Goal: Transaction & Acquisition: Purchase product/service

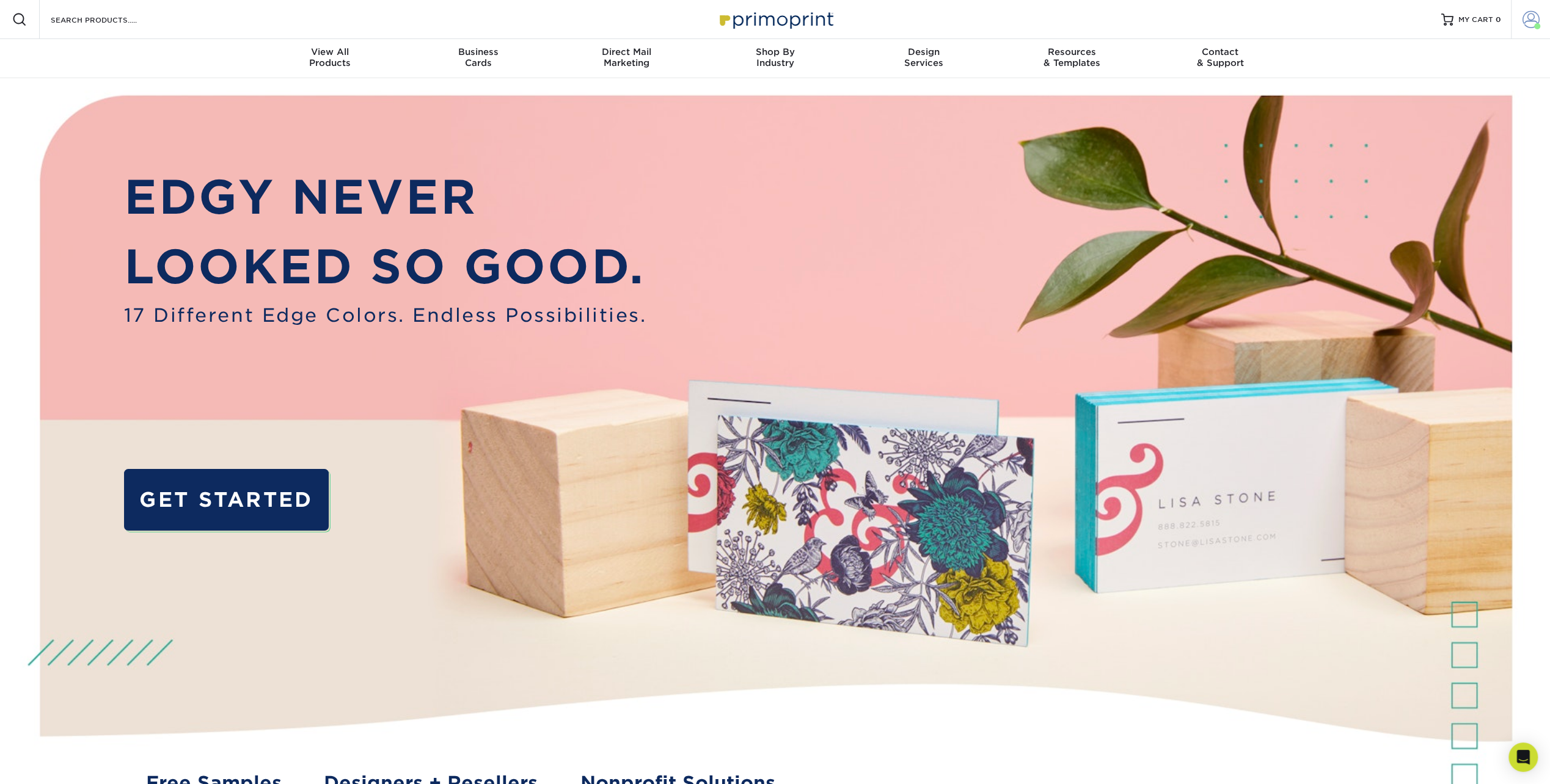
click at [1520, 26] on link "Account" at bounding box center [1530, 19] width 39 height 39
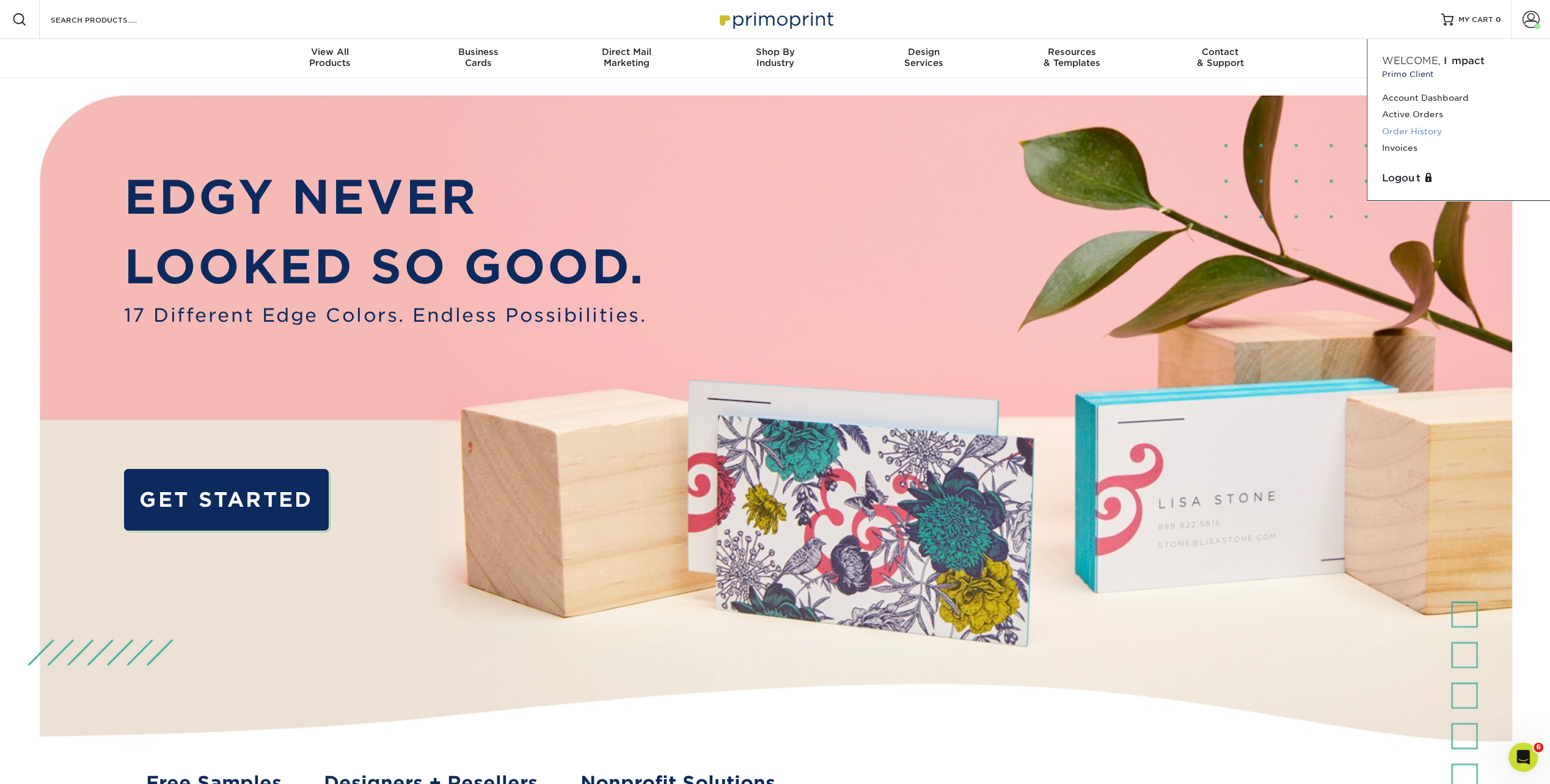
click at [1428, 130] on link "Order History" at bounding box center [1458, 131] width 154 height 17
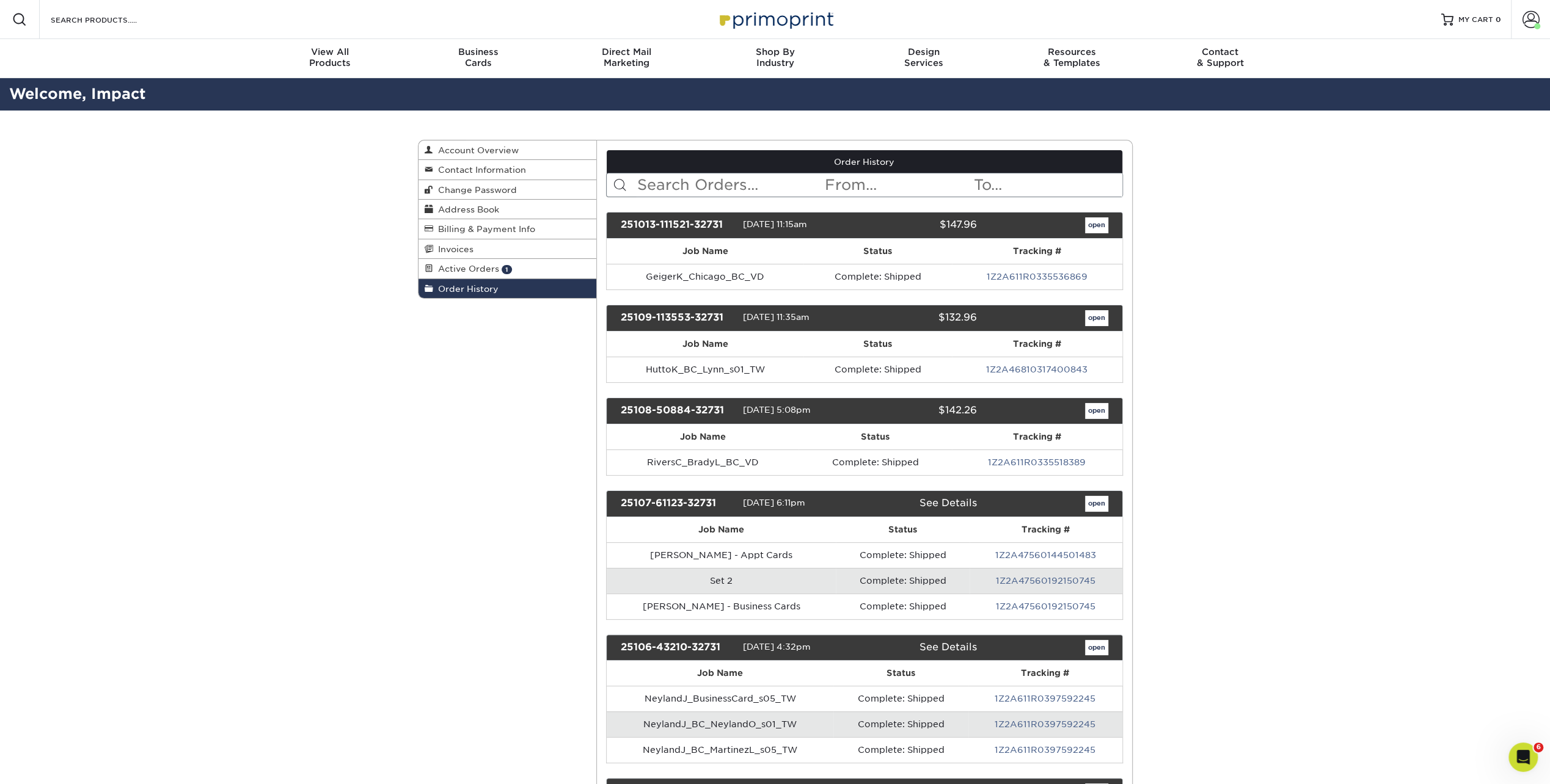
click at [699, 181] on input "text" at bounding box center [730, 185] width 187 height 23
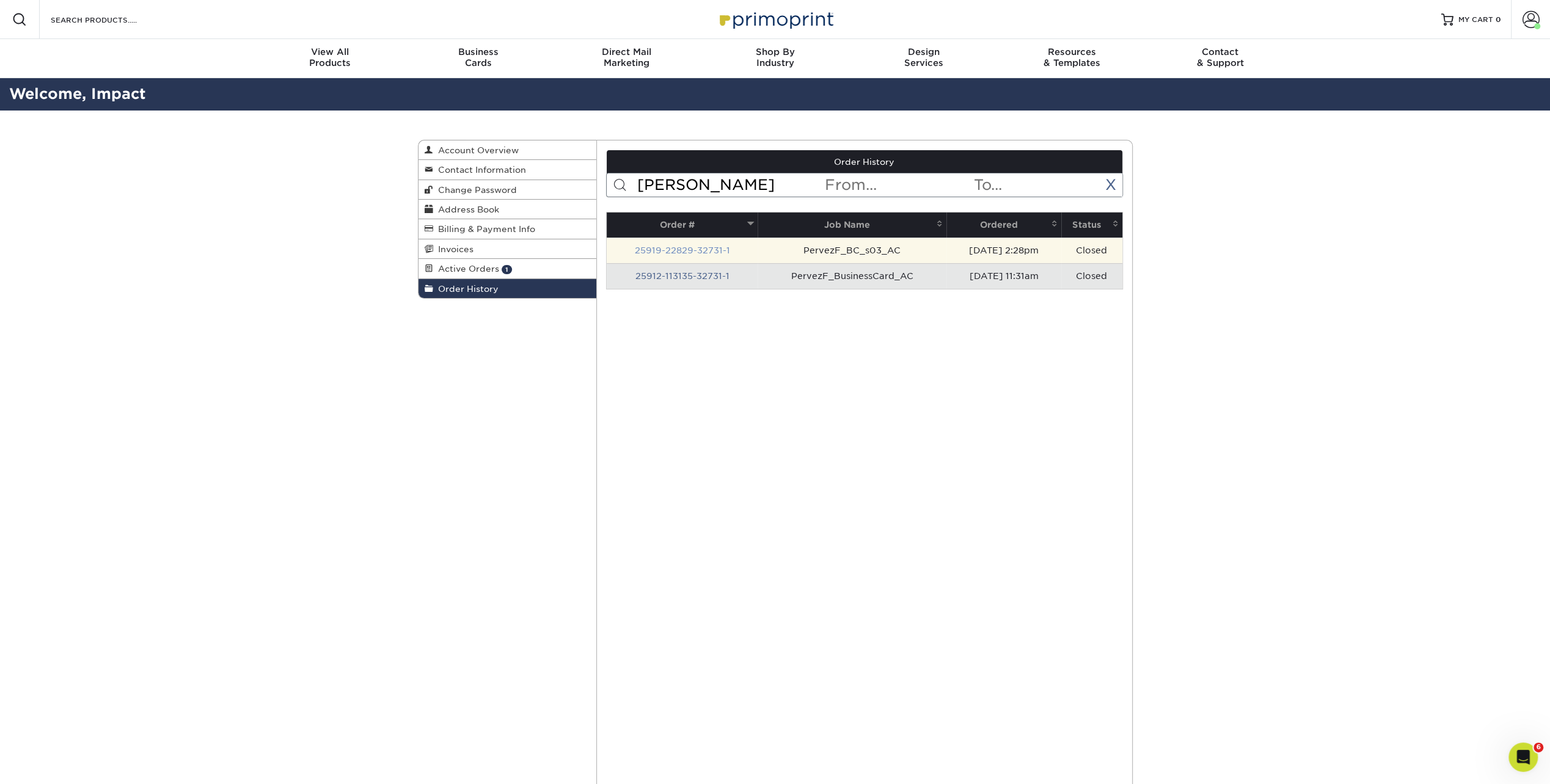
type input "pervez"
click at [682, 248] on link "25919-22829-32731-1" at bounding box center [682, 251] width 95 height 10
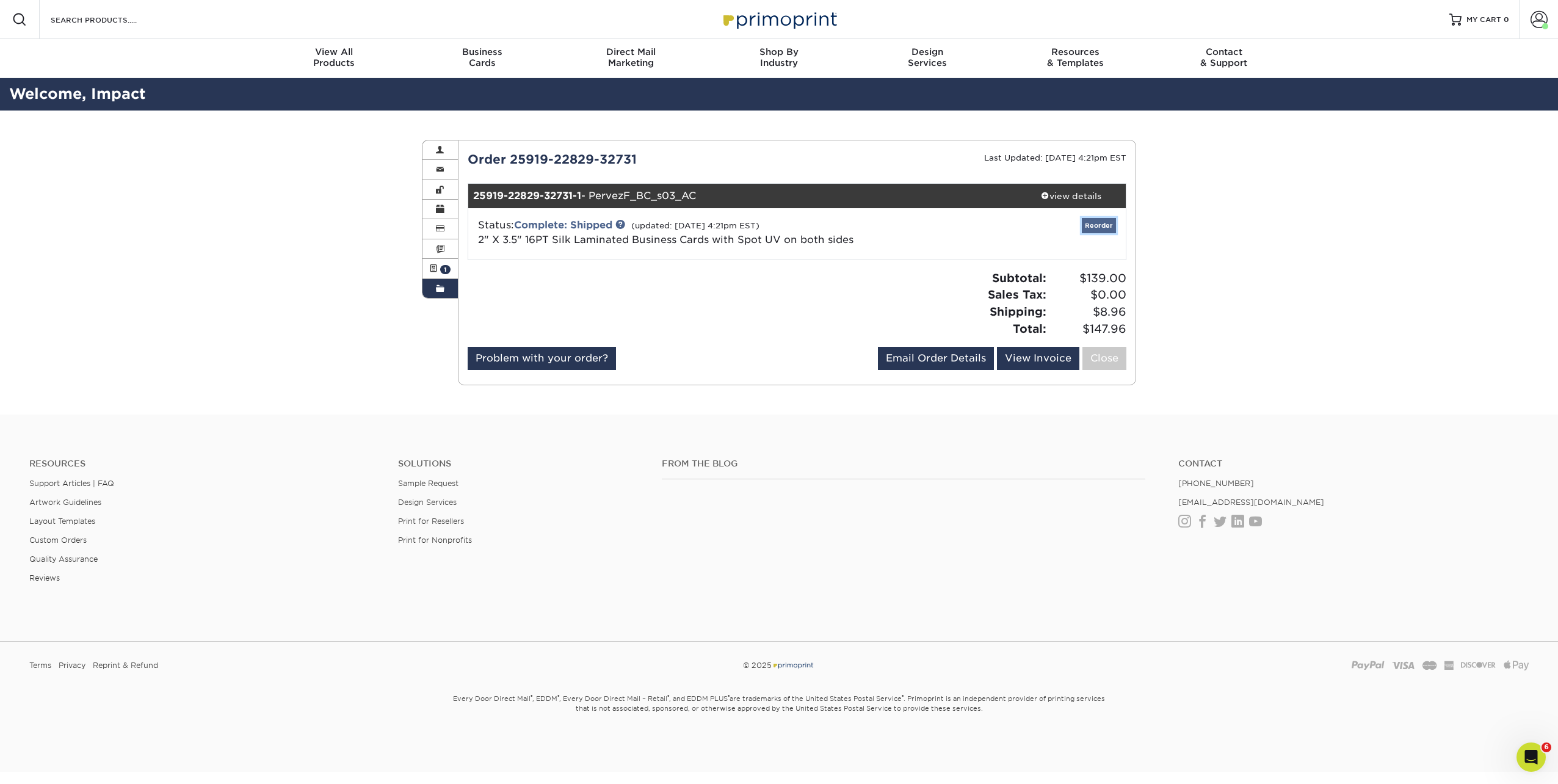
click at [1098, 227] on link "Reorder" at bounding box center [1098, 225] width 34 height 15
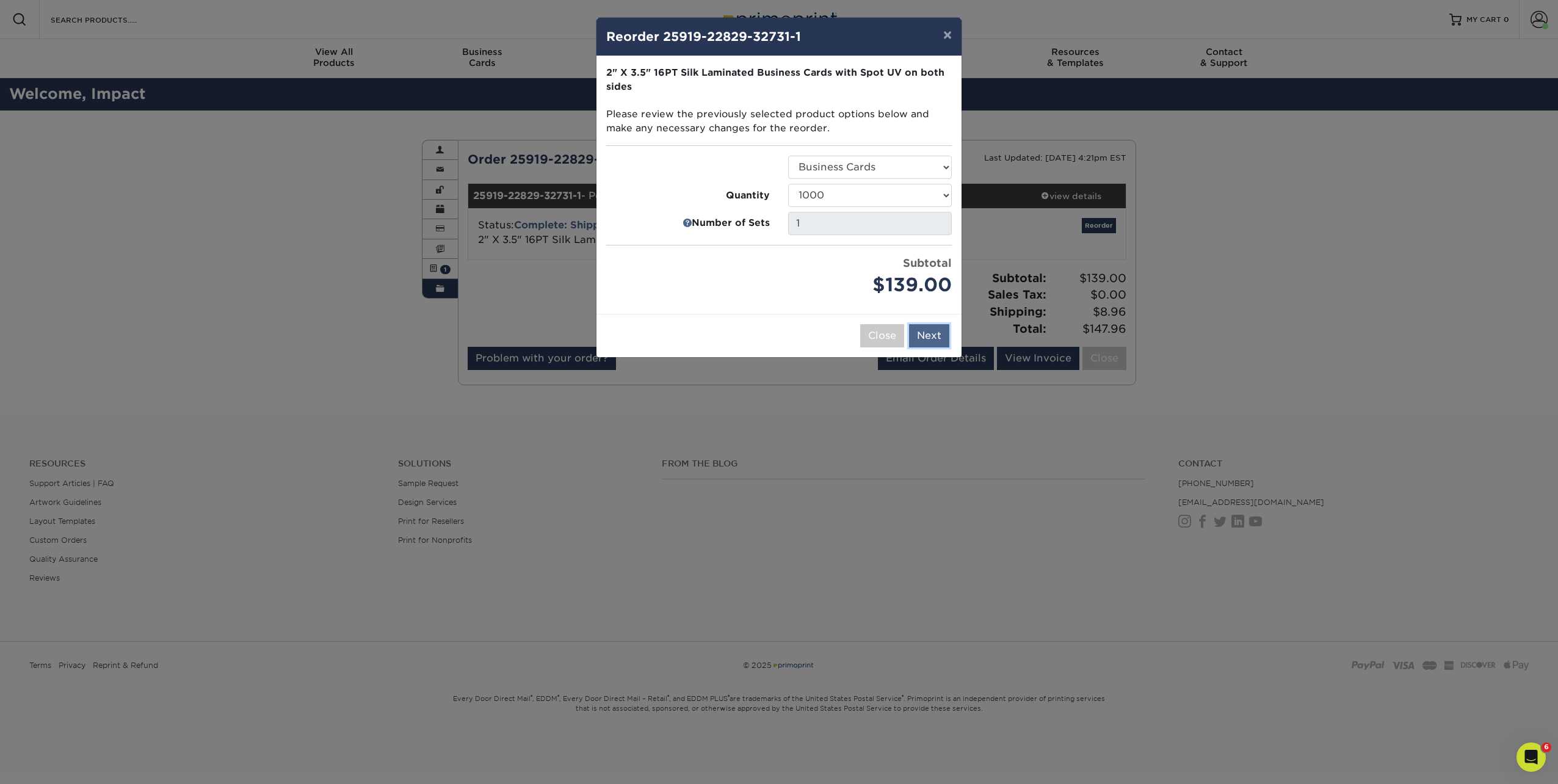
click at [934, 329] on button "Next" at bounding box center [930, 336] width 40 height 23
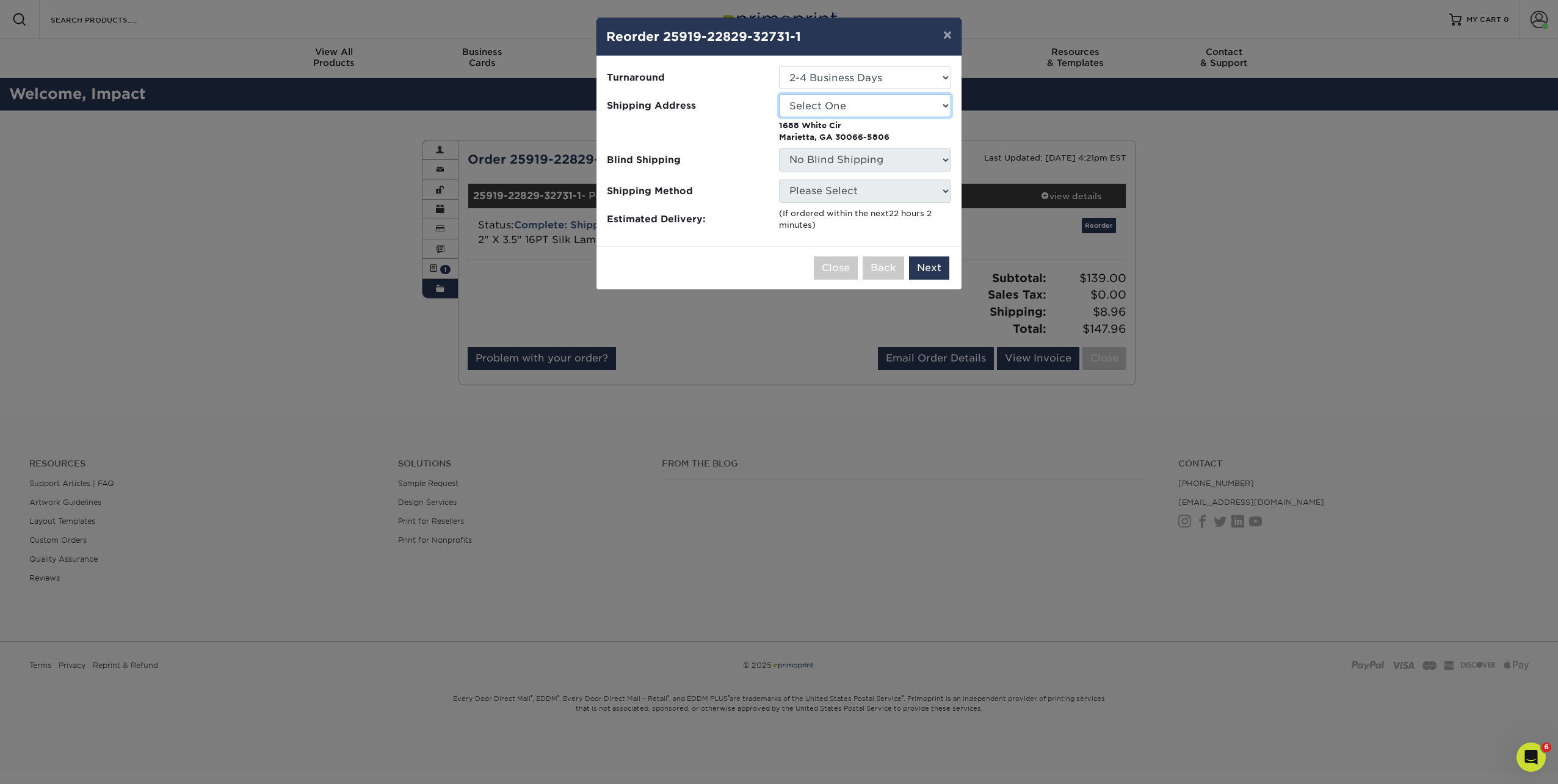
click at [819, 104] on select "Select One Andrew Hansen - Palm Spring, Suite 3 Abe Lumin" at bounding box center [865, 105] width 172 height 23
select select "55141"
click at [713, 352] on div "× Reorder 25919-22829-32731-1 Please select all options to continue. Only quant…" at bounding box center [779, 392] width 1558 height 784
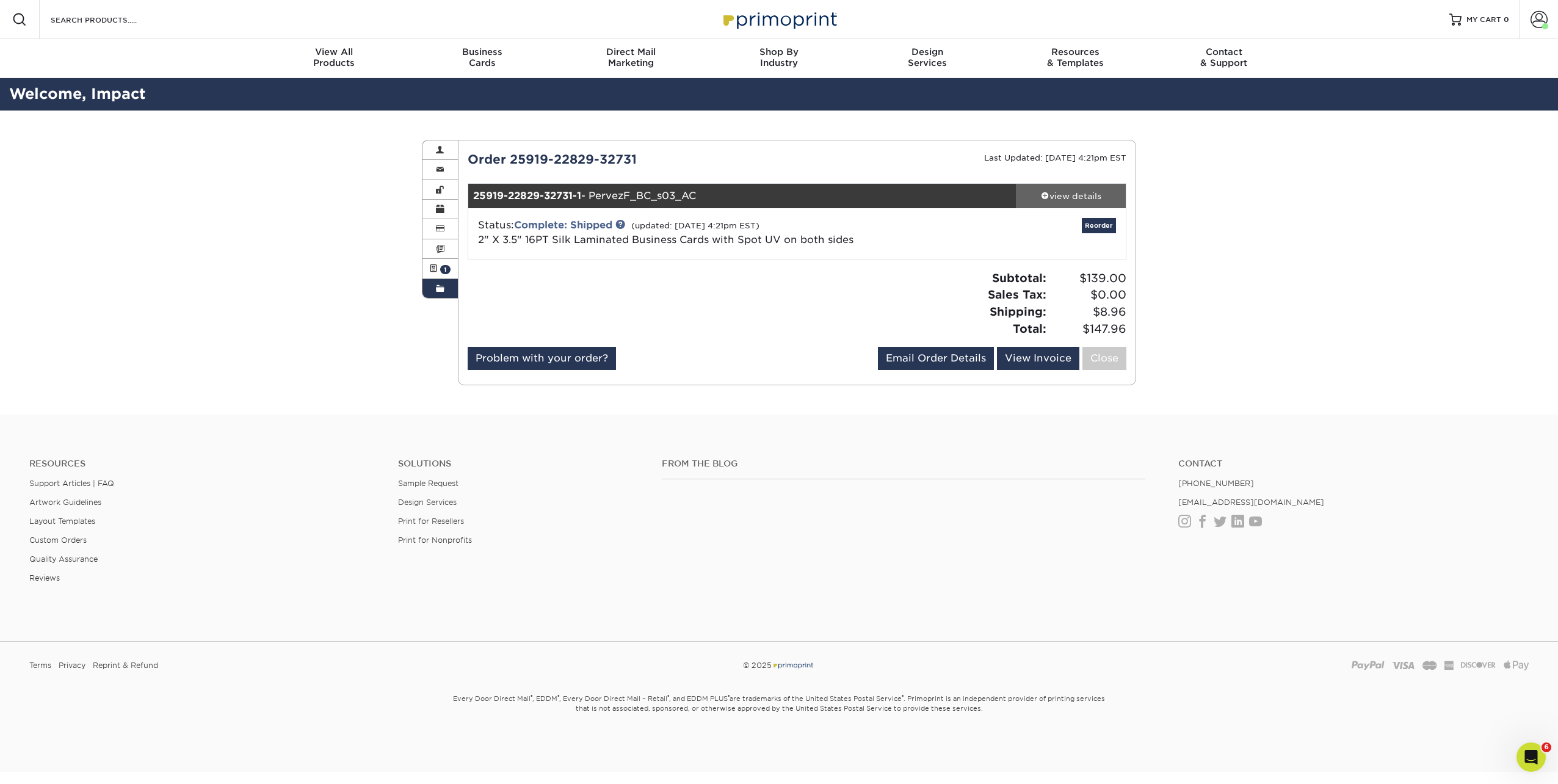
click at [1089, 200] on div "view details" at bounding box center [1071, 196] width 110 height 12
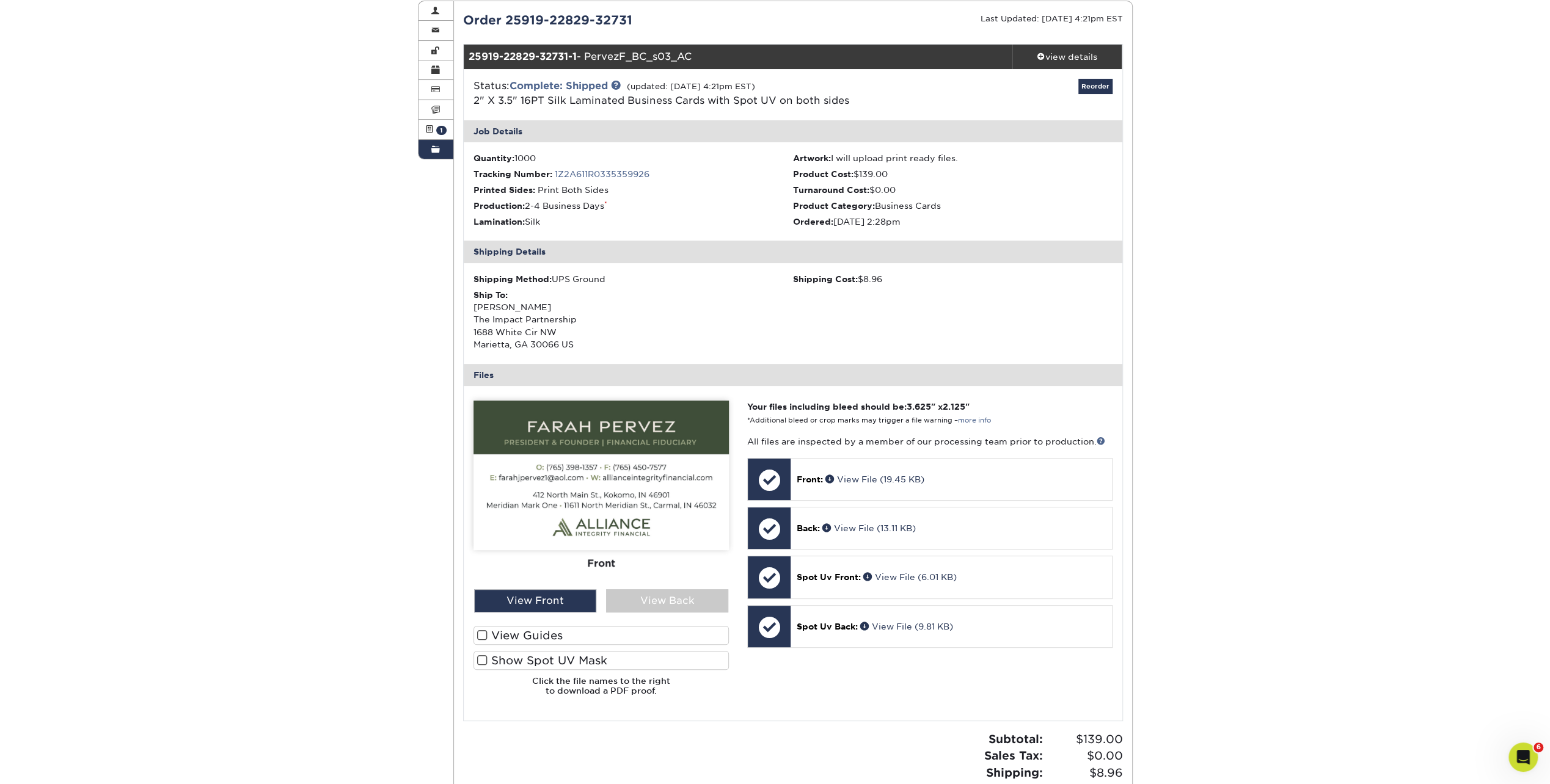
scroll to position [122, 0]
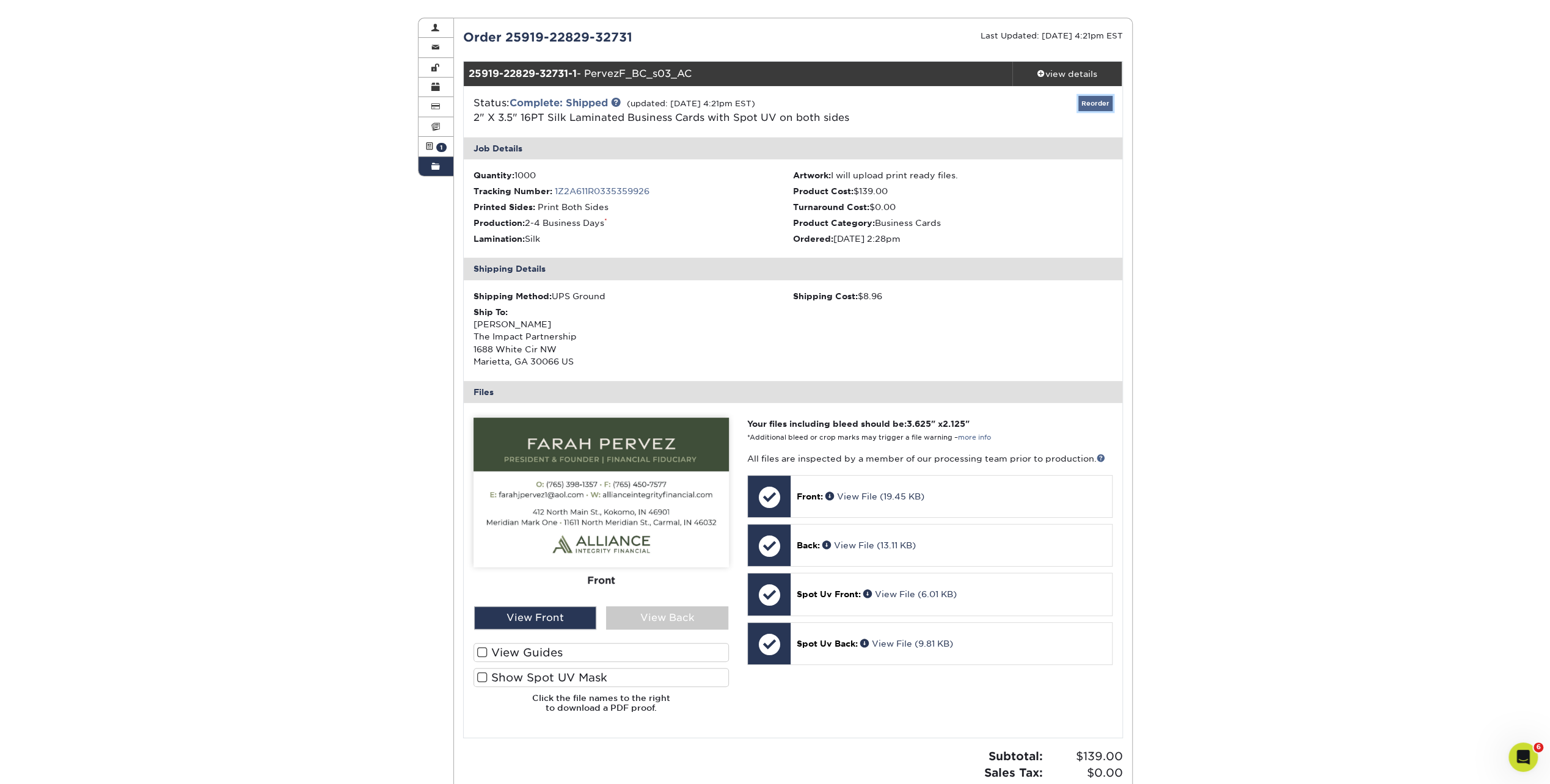
click at [1093, 104] on link "Reorder" at bounding box center [1094, 103] width 34 height 15
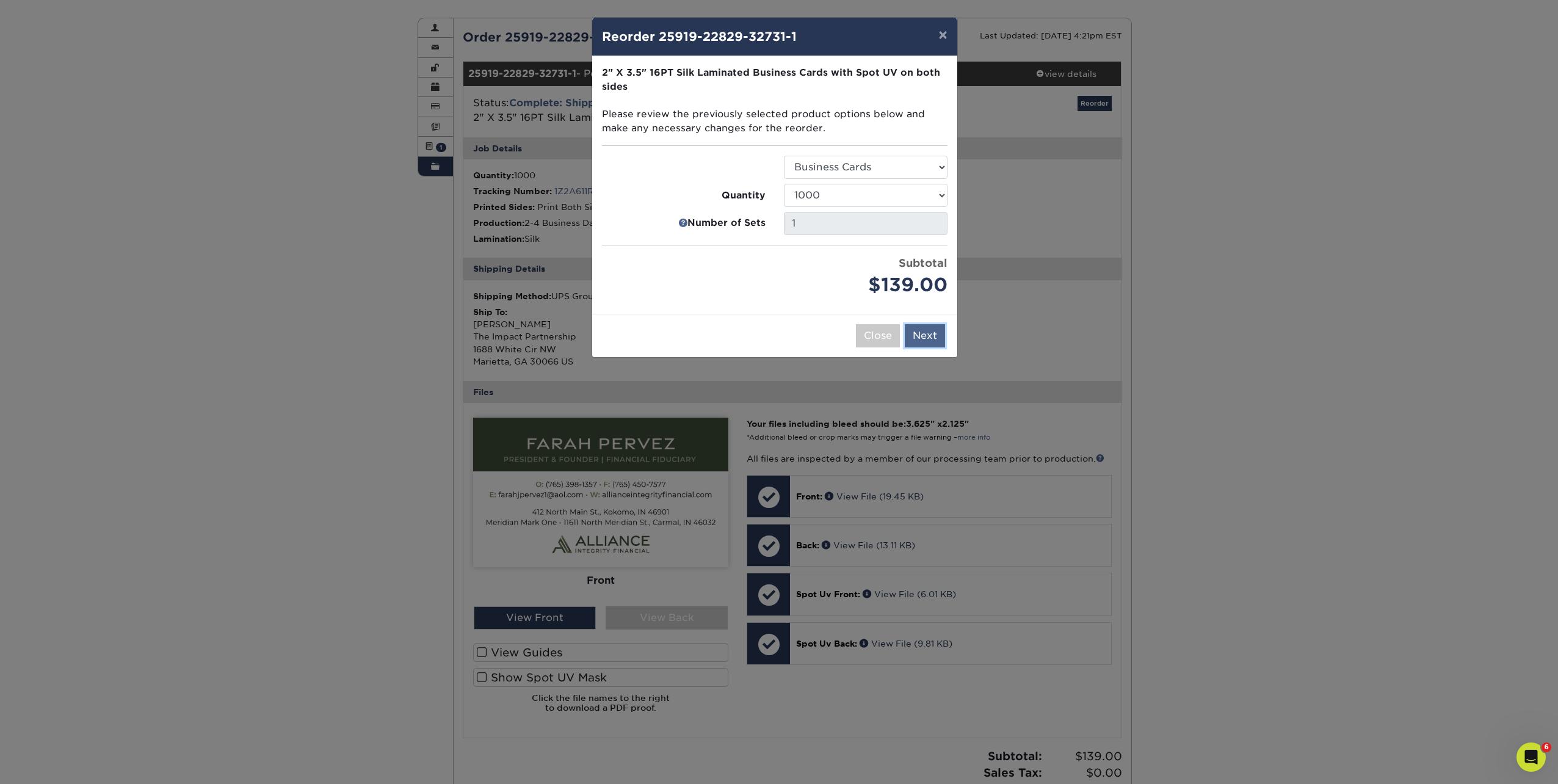
click at [929, 328] on button "Next" at bounding box center [925, 336] width 40 height 23
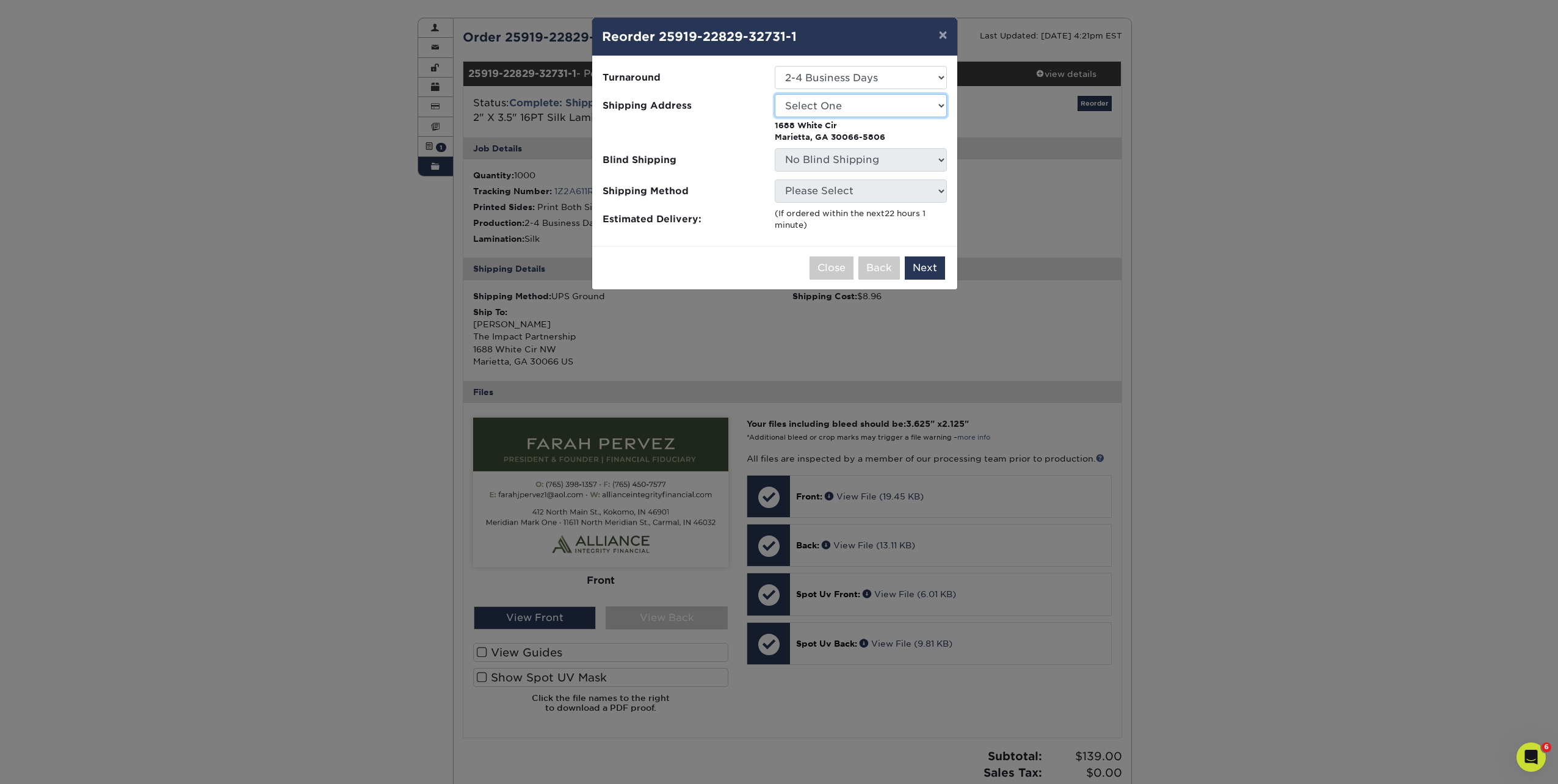
click at [845, 104] on select "Select One Andrew Hansen - Palm Spring, Suite 3 Abe Lumin" at bounding box center [860, 105] width 172 height 23
click at [948, 37] on button "×" at bounding box center [943, 35] width 28 height 34
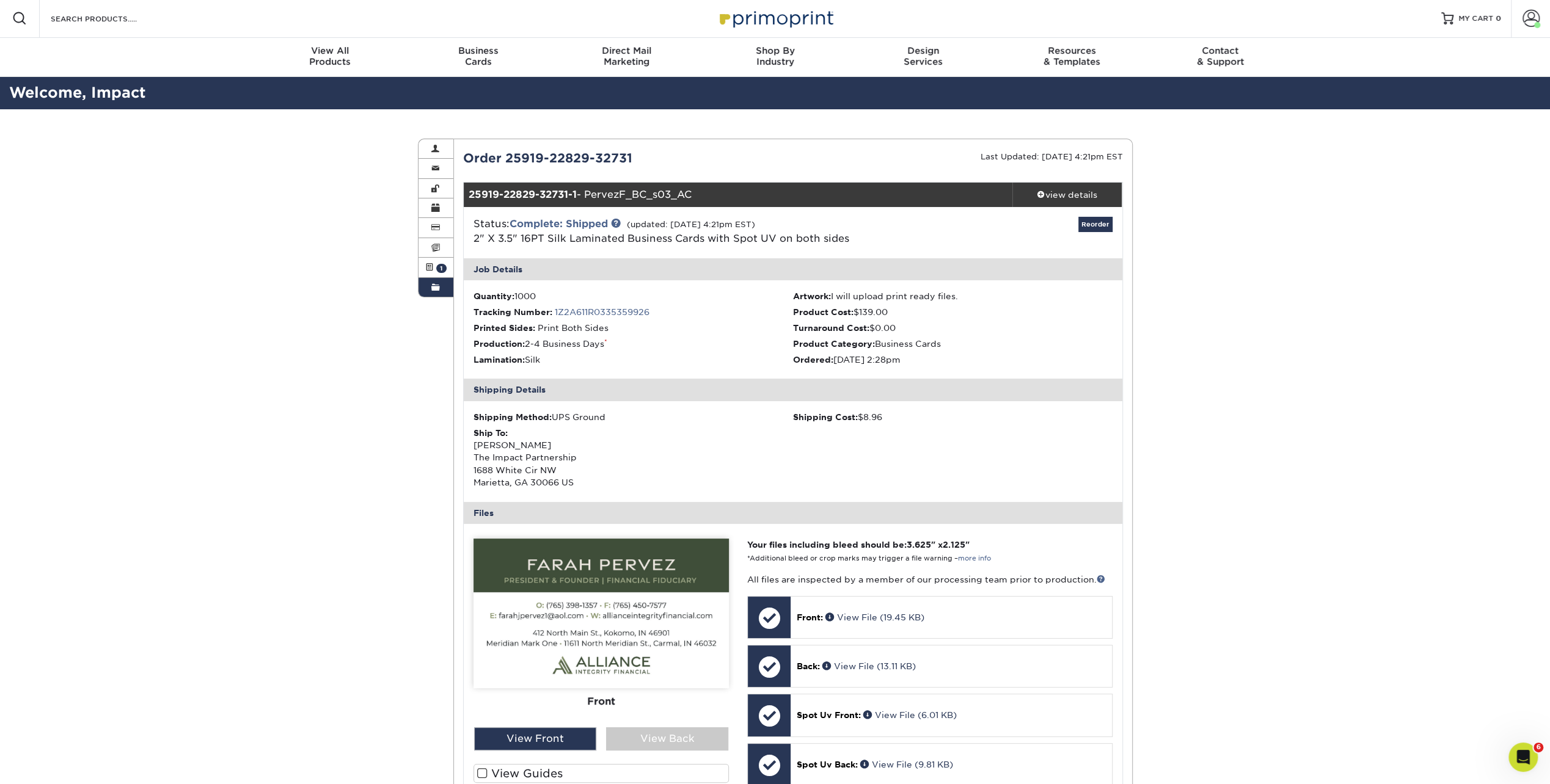
scroll to position [0, 0]
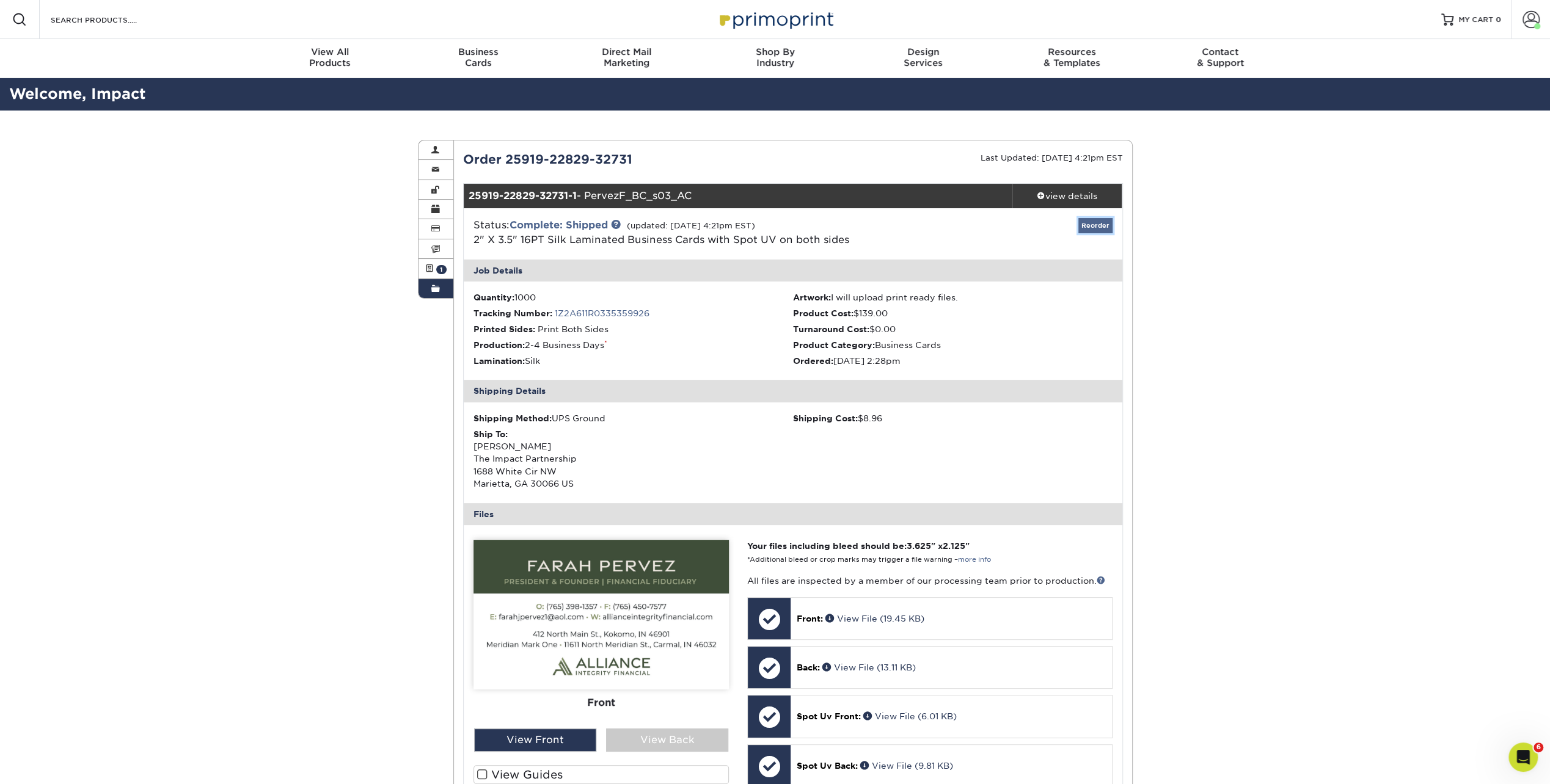
click at [1097, 223] on link "Reorder" at bounding box center [1094, 225] width 34 height 15
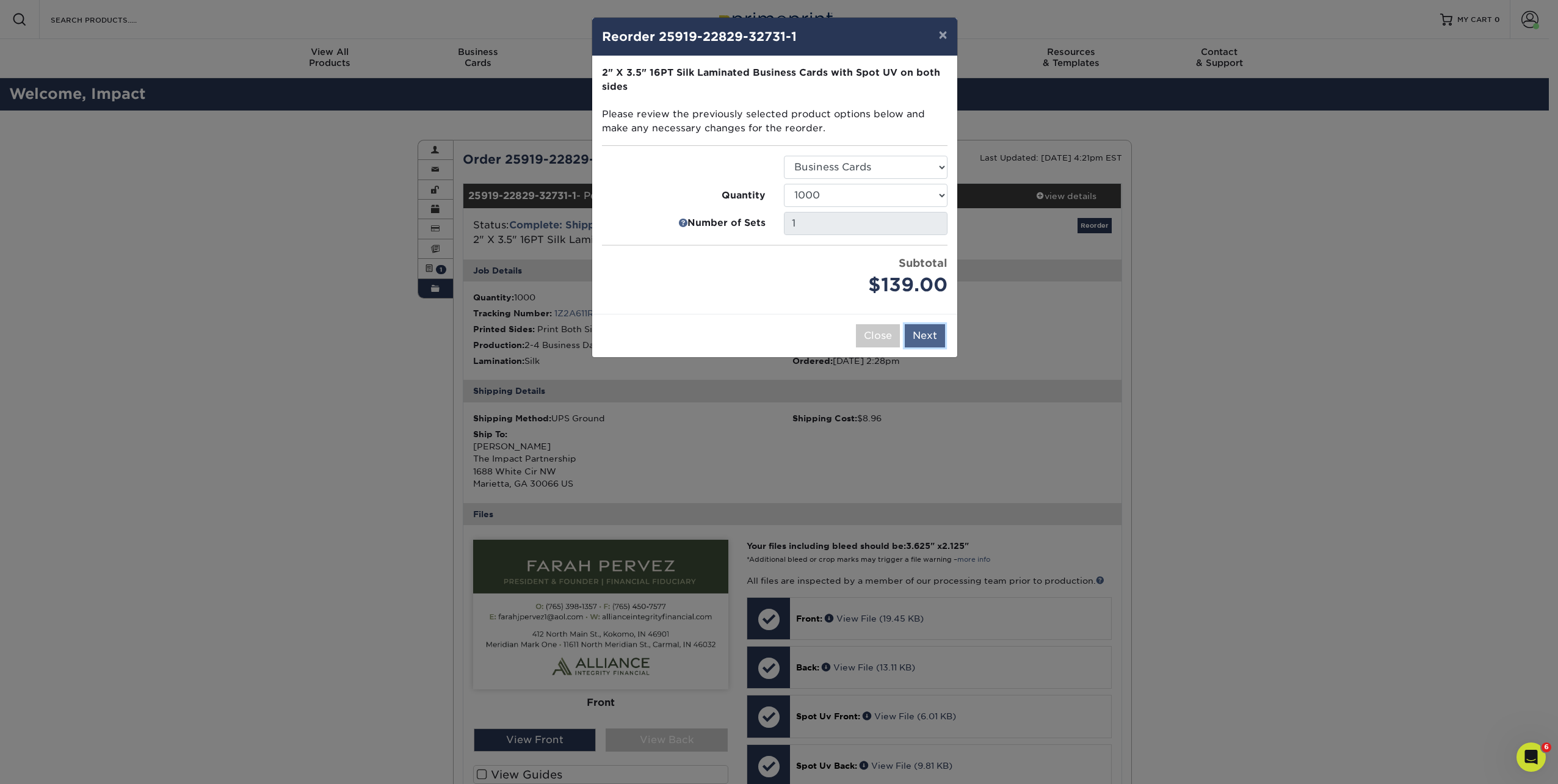
click at [921, 326] on button "Next" at bounding box center [925, 336] width 40 height 23
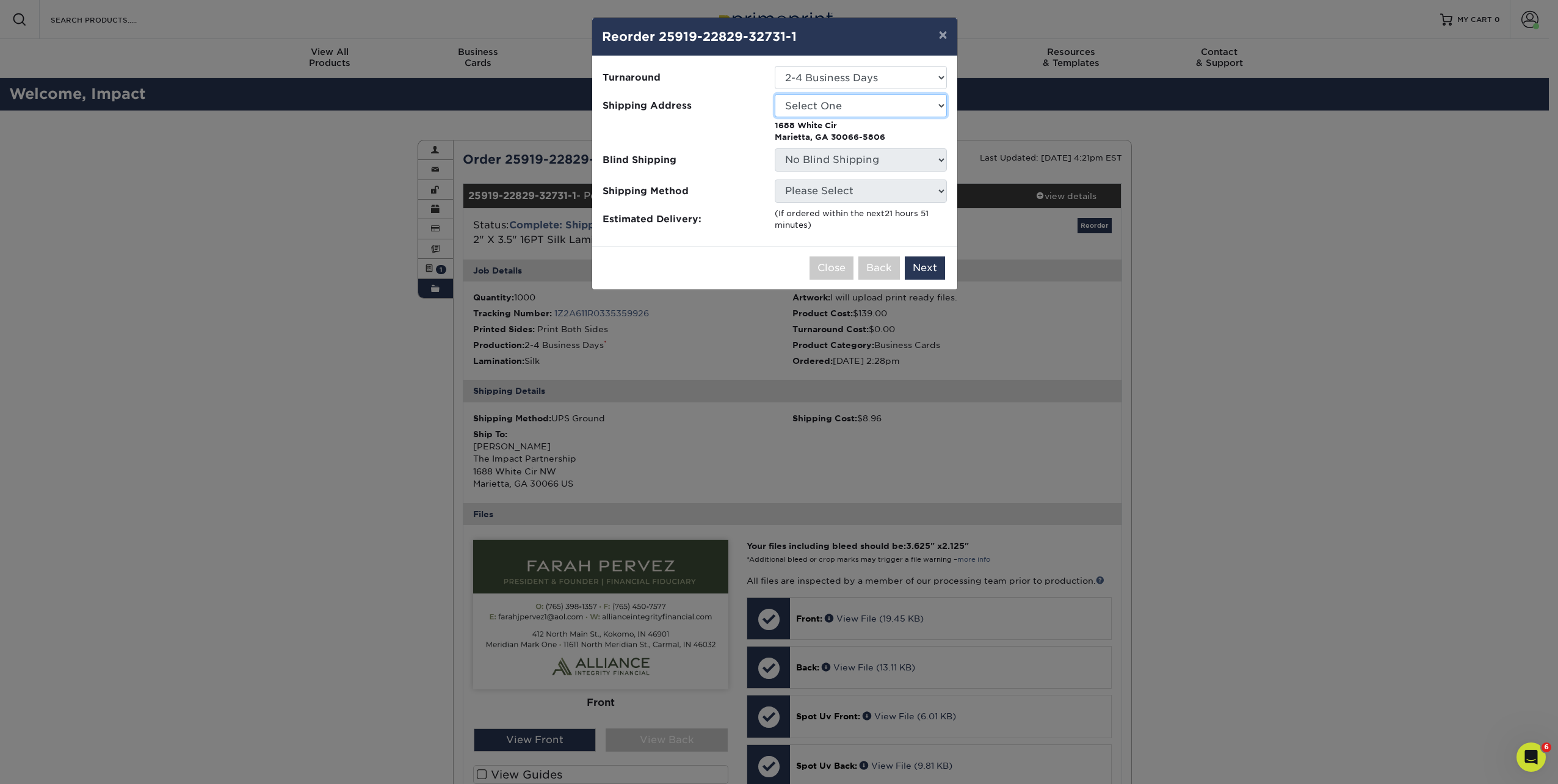
click at [859, 104] on select "Select One Andrew Hansen - Palm Spring, Suite 3 Abe Lumin" at bounding box center [860, 105] width 172 height 23
select select "286992"
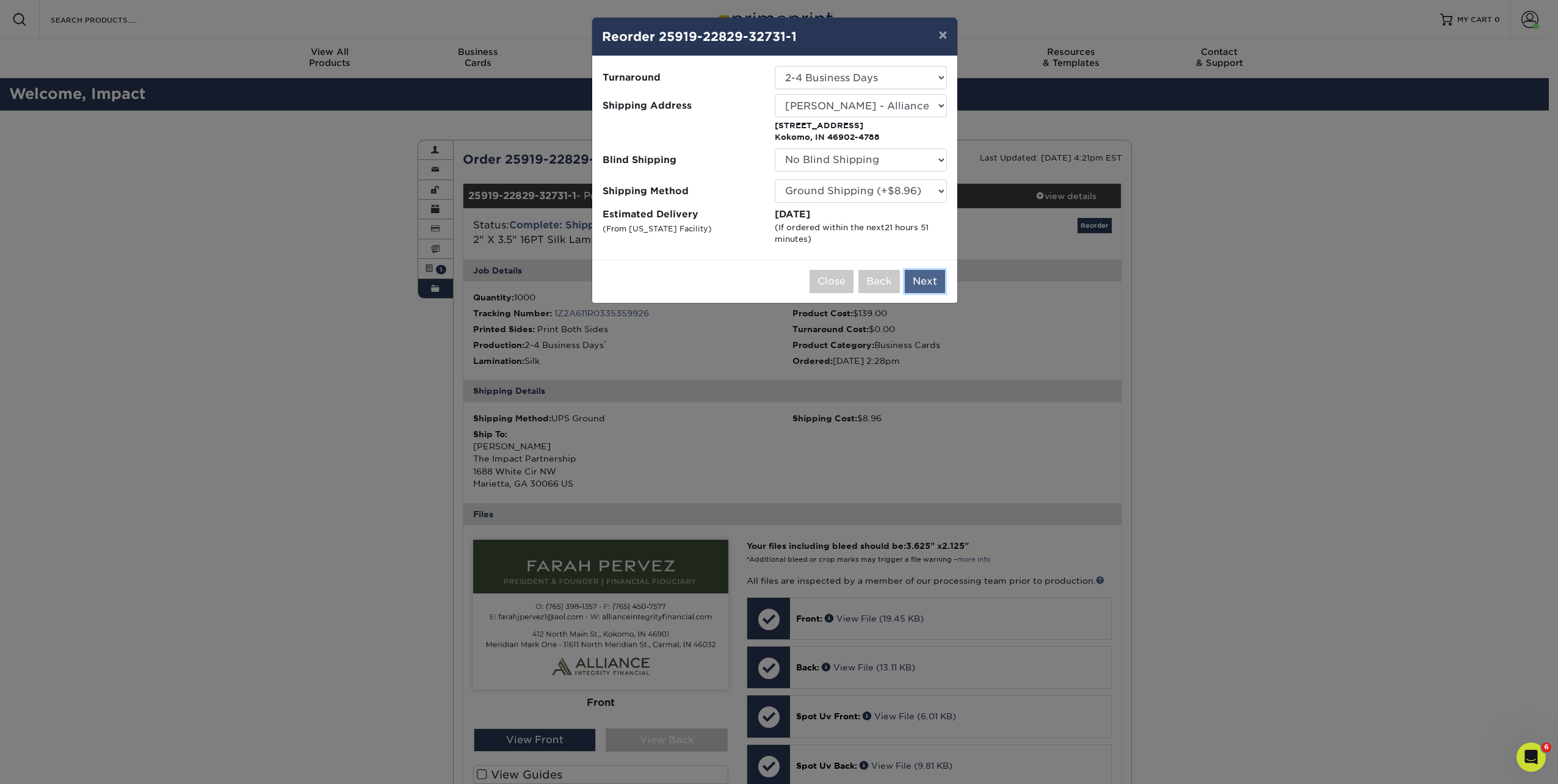
click at [935, 280] on button "Next" at bounding box center [925, 282] width 40 height 23
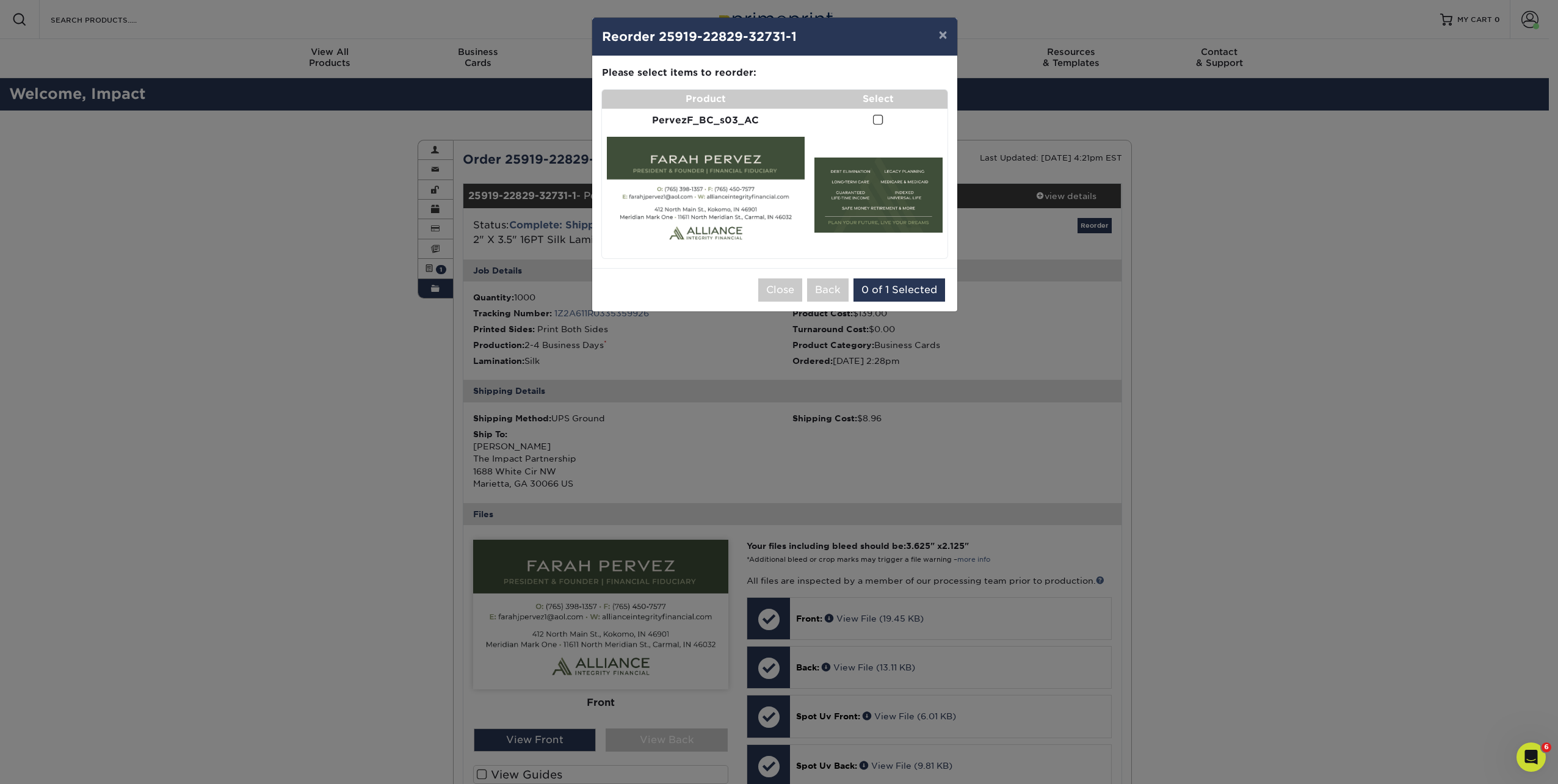
click at [872, 118] on td at bounding box center [878, 120] width 138 height 24
click at [878, 118] on span at bounding box center [878, 120] width 10 height 12
click at [0, 0] on input "checkbox" at bounding box center [0, 0] width 0 height 0
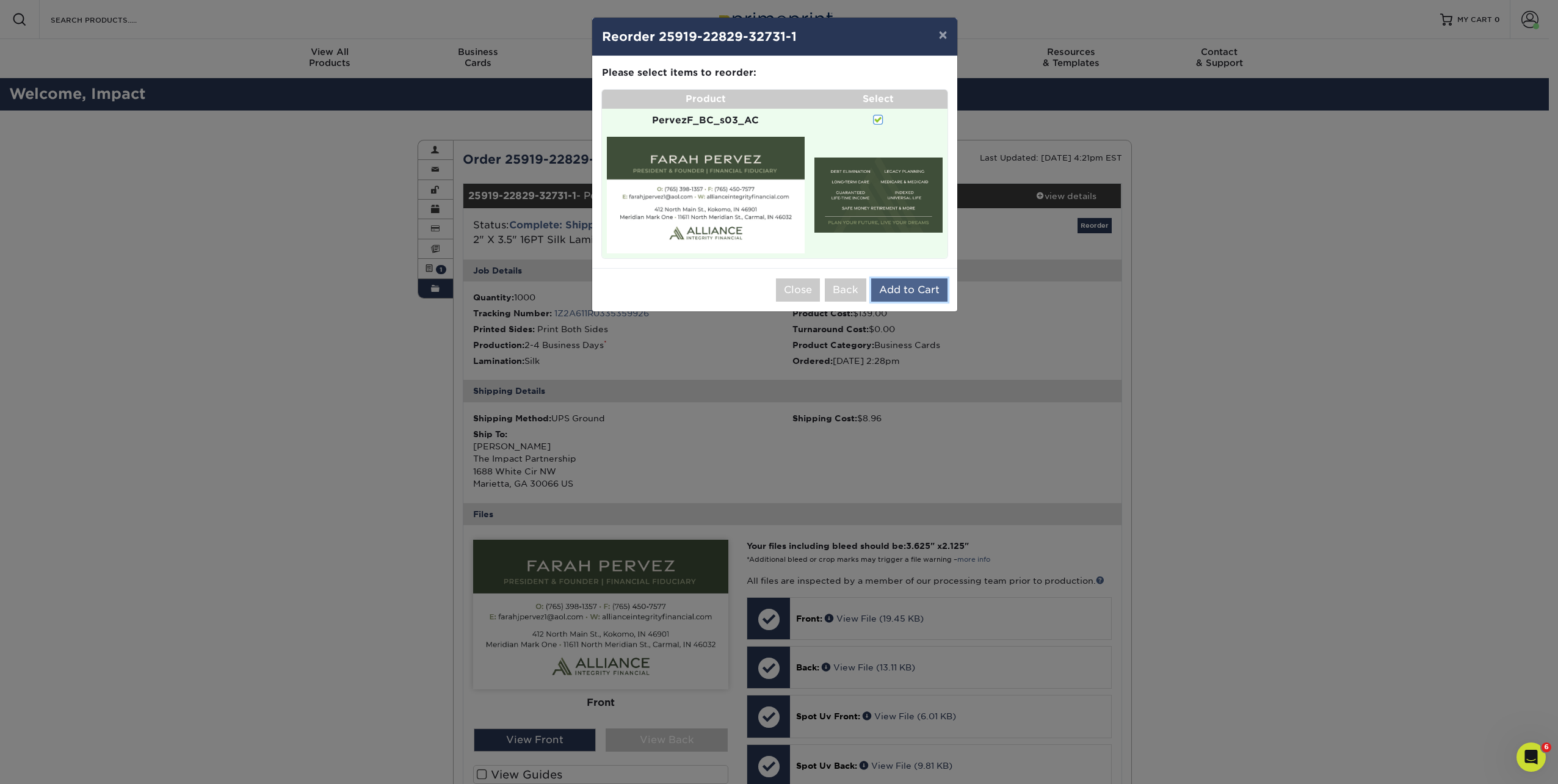
click at [903, 290] on button "Add to Cart" at bounding box center [909, 290] width 76 height 23
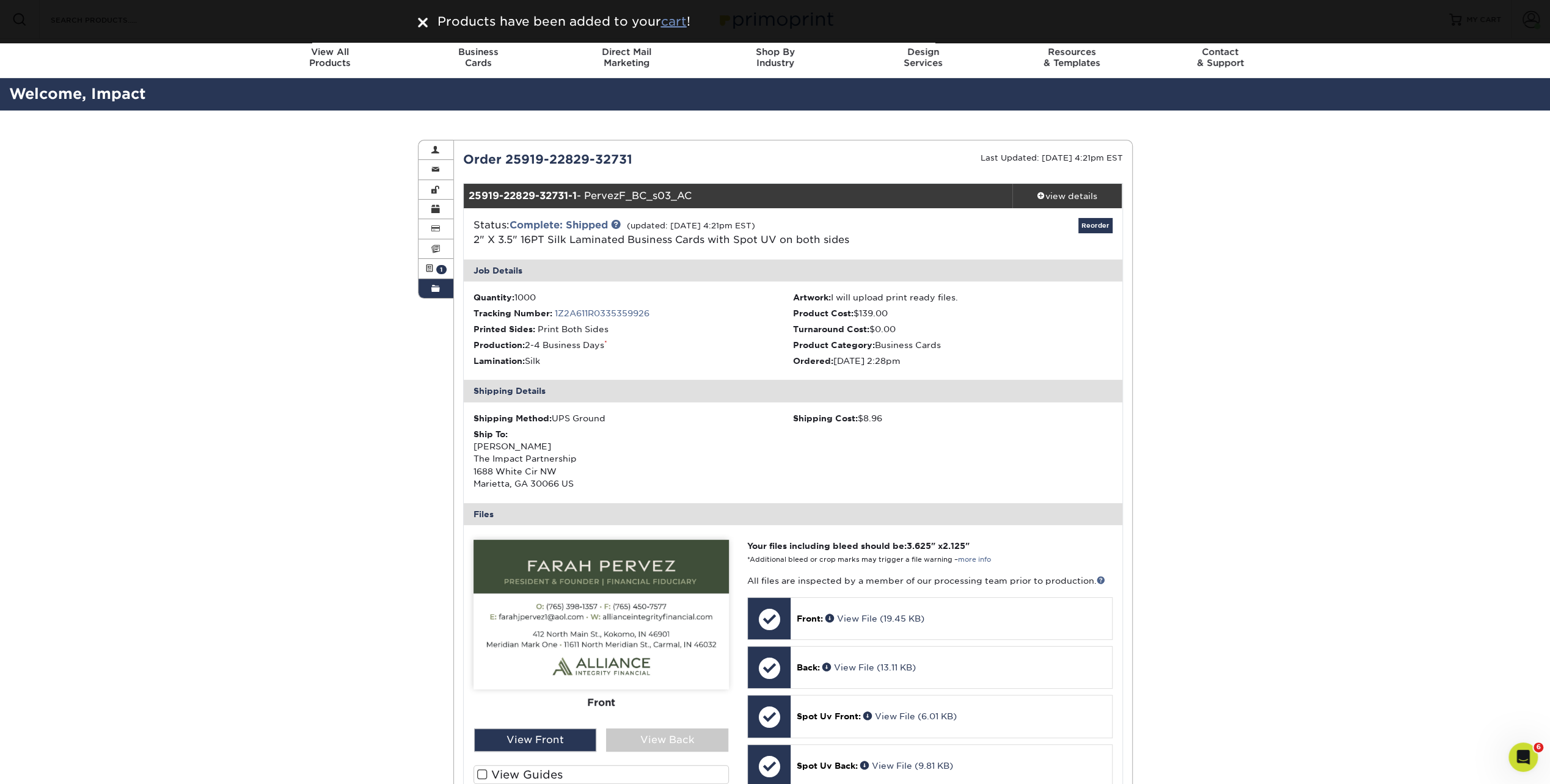
click at [676, 24] on u "cart" at bounding box center [674, 21] width 26 height 14
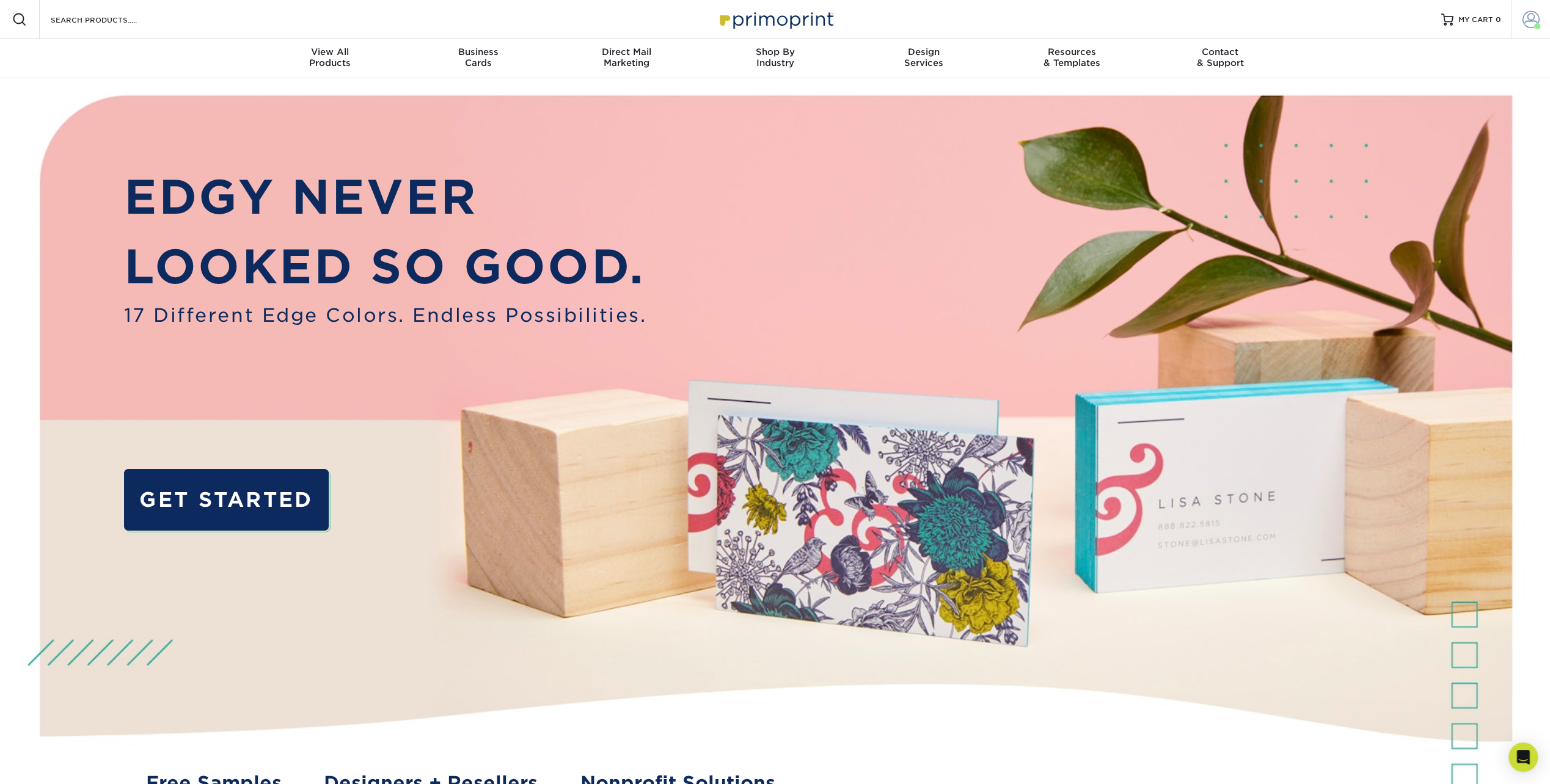
click at [1532, 10] on link "Account" at bounding box center [1530, 19] width 39 height 39
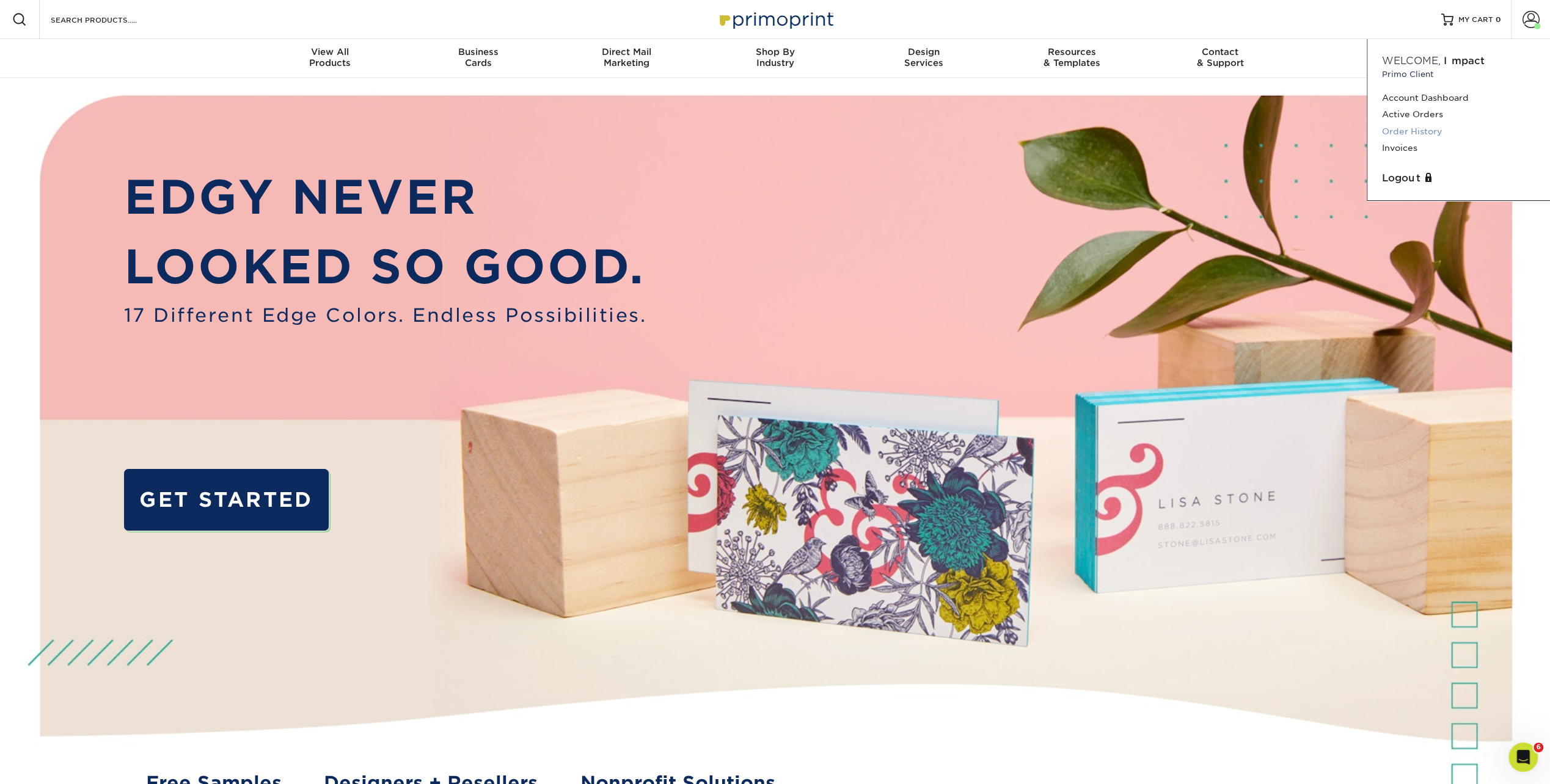
click at [1406, 127] on link "Order History" at bounding box center [1458, 131] width 154 height 17
click at [1409, 94] on link "Account Dashboard" at bounding box center [1458, 98] width 154 height 17
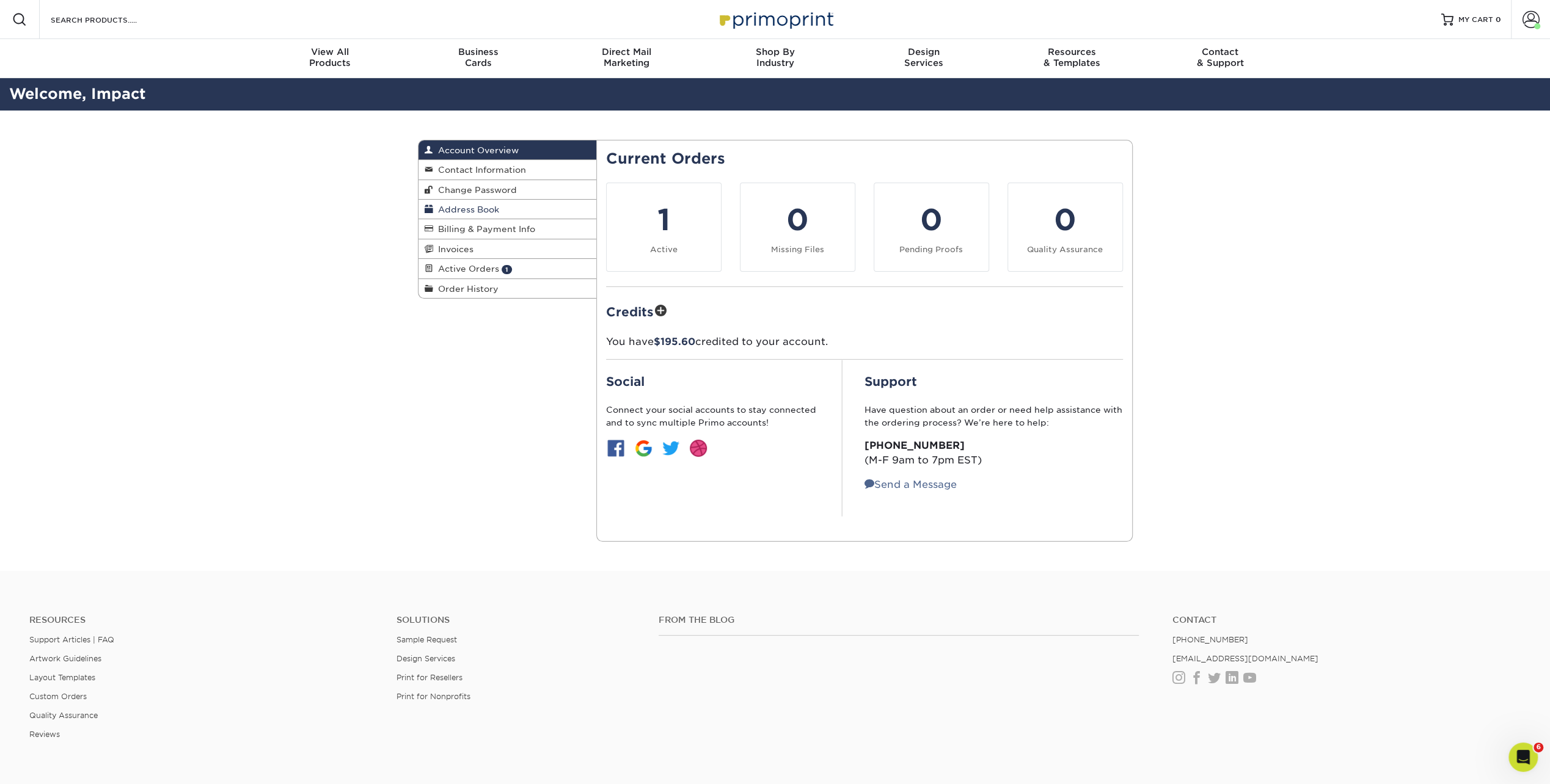
click at [486, 212] on span "Address Book" at bounding box center [466, 210] width 66 height 10
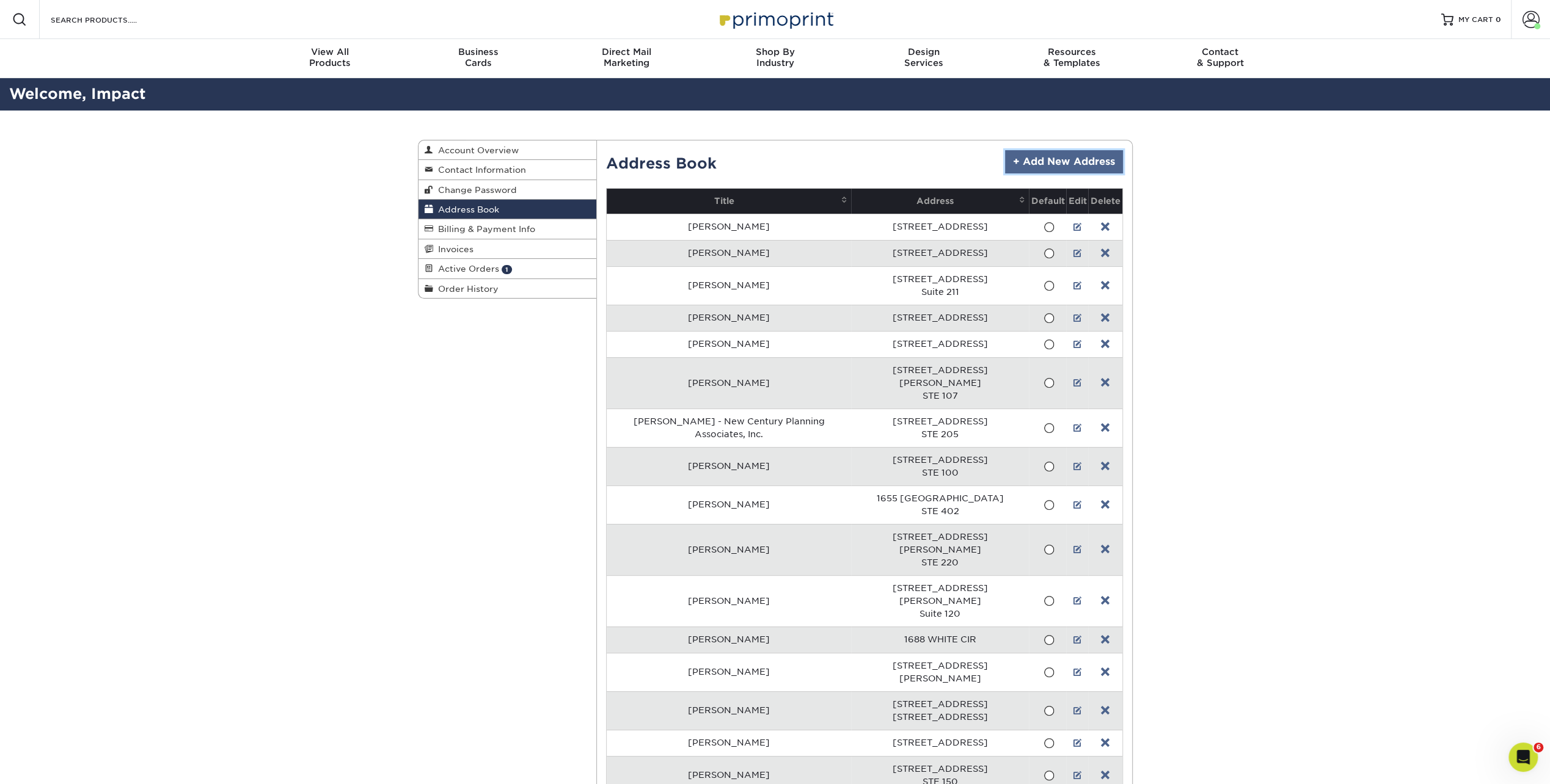
click at [1057, 153] on link "+ Add New Address" at bounding box center [1064, 161] width 118 height 23
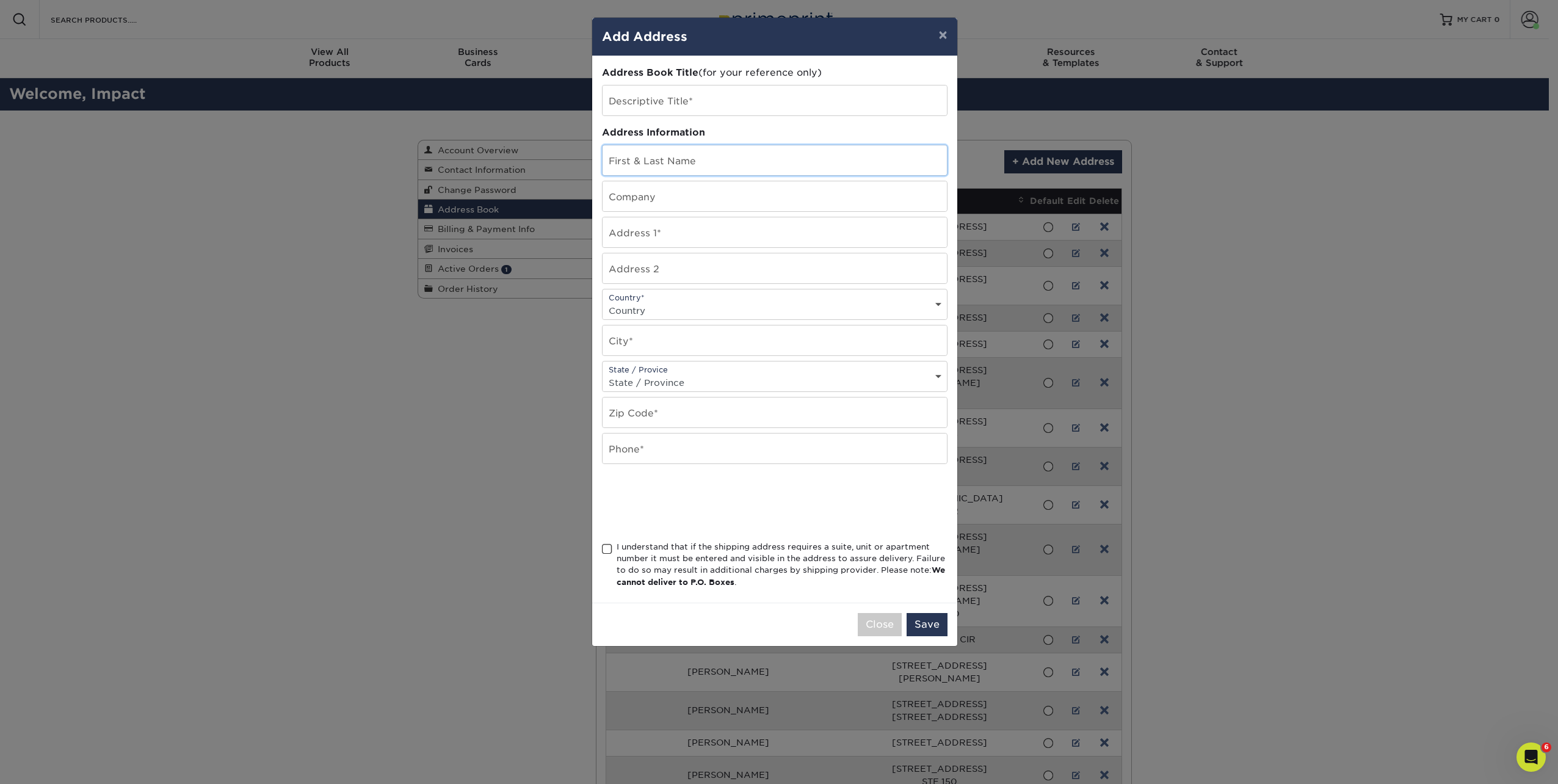
click at [673, 162] on input "text" at bounding box center [775, 161] width 344 height 30
paste input "[PERSON_NAME]"
type input "[PERSON_NAME]"
click at [720, 106] on input "text" at bounding box center [775, 101] width 344 height 30
paste input "[PERSON_NAME]"
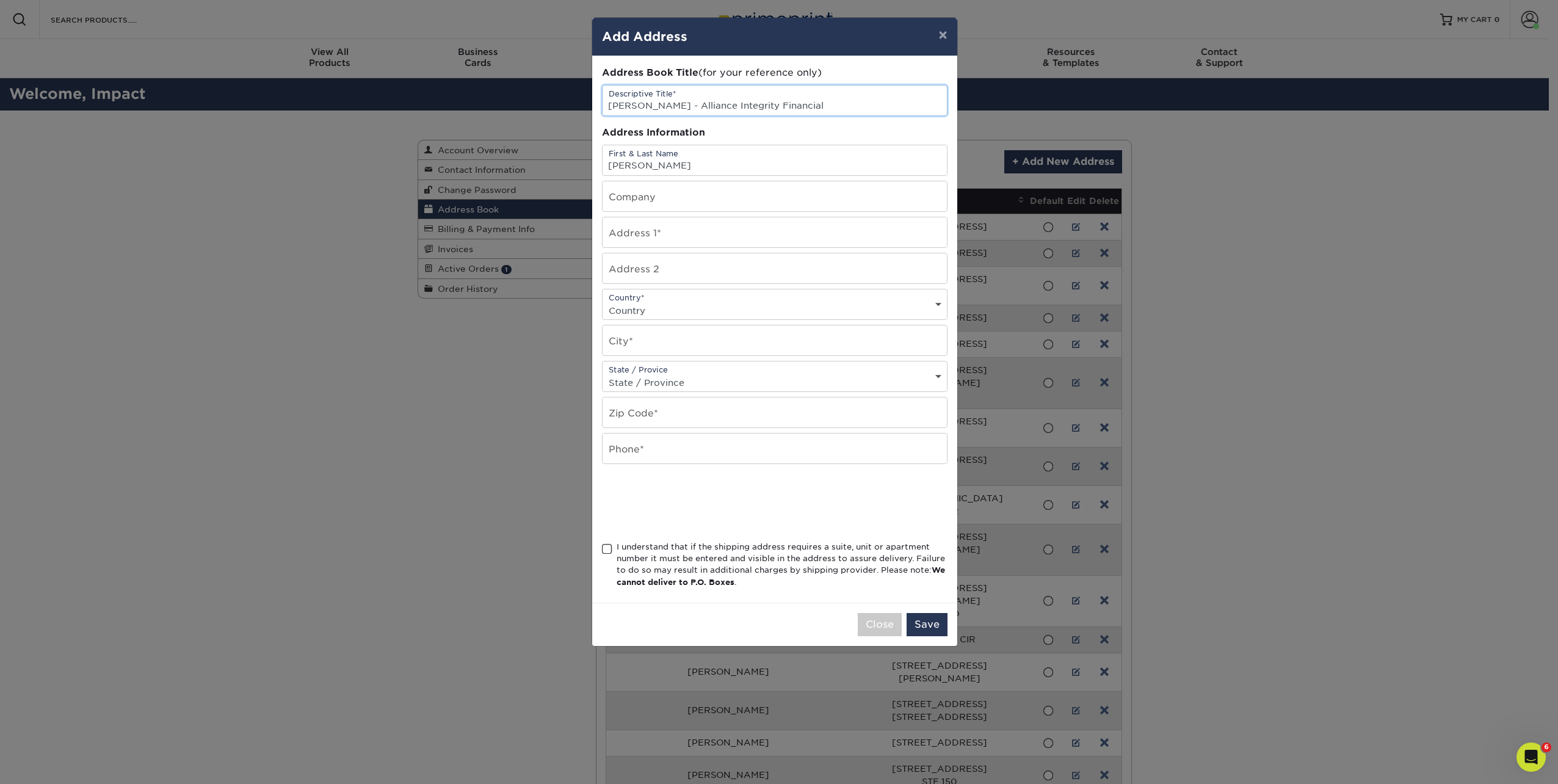
type input "Farah Pervez - Alliance Integrity Financial"
drag, startPoint x: 813, startPoint y: 102, endPoint x: 680, endPoint y: 104, distance: 133.0
click at [680, 104] on input "Farah Pervez - Alliance Integrity Financial" at bounding box center [775, 101] width 344 height 30
click at [652, 205] on input "text" at bounding box center [775, 197] width 344 height 30
paste input "Alliance Integrity Financial"
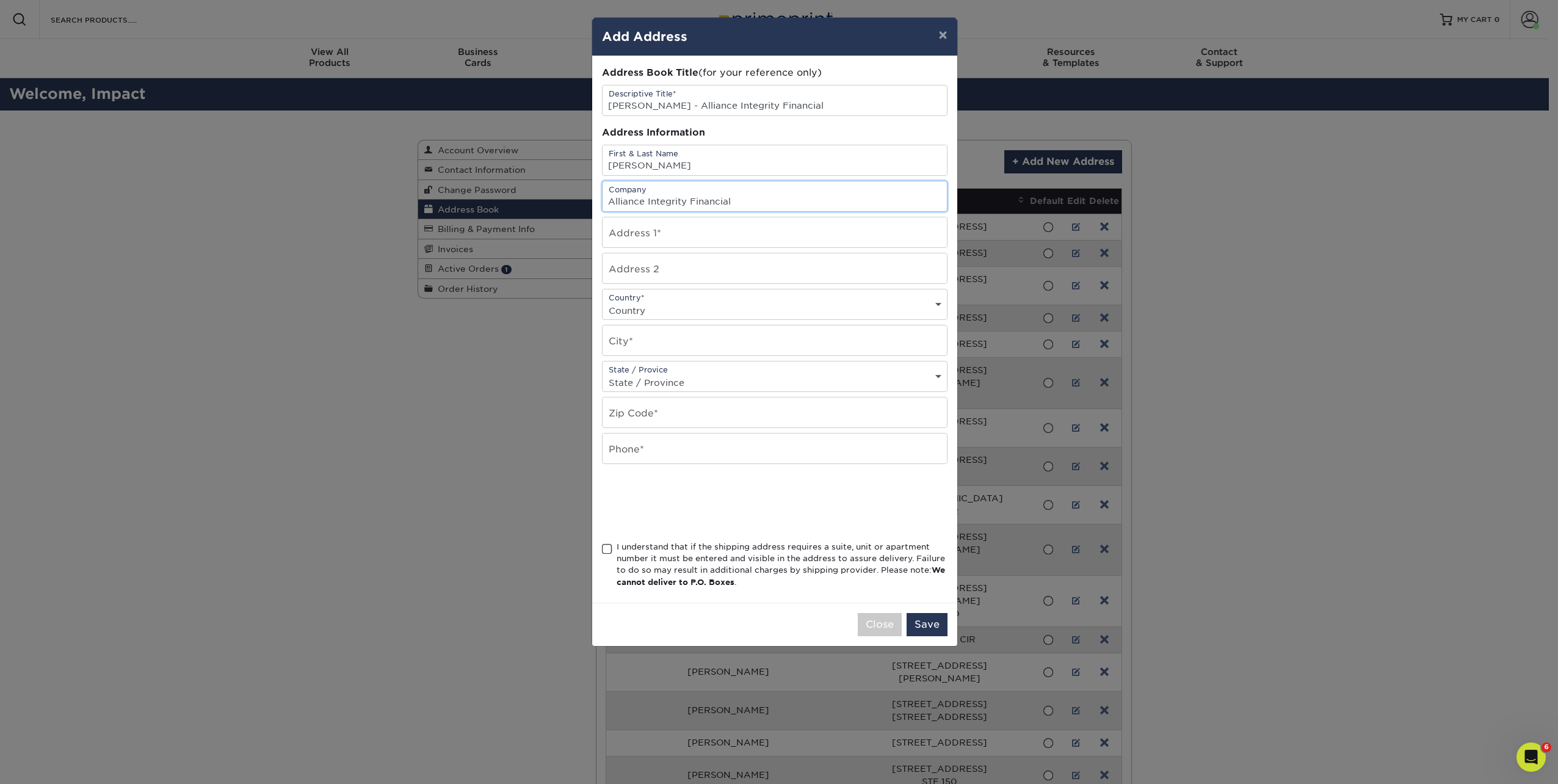
type input "Alliance Integrity Financial"
click at [703, 238] on input "text" at bounding box center [775, 233] width 344 height 30
paste input "3132 Woodfield Drive"
type input "3132 Woodfield Drive"
click at [651, 334] on input "text" at bounding box center [775, 341] width 344 height 30
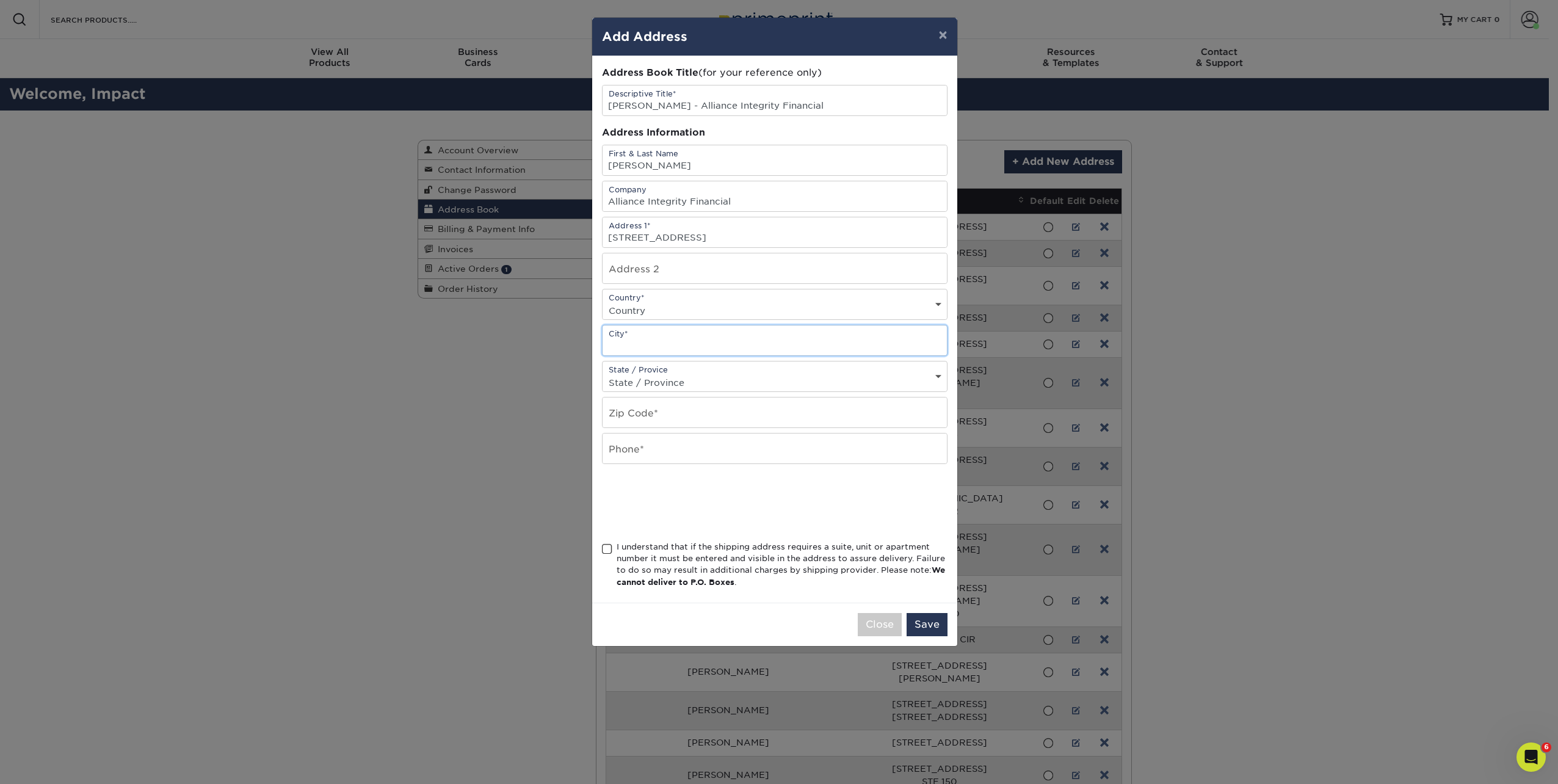
paste input "Kokomo, IN 46902"
drag, startPoint x: 712, startPoint y: 341, endPoint x: 664, endPoint y: 341, distance: 48.0
click at [664, 341] on input "Kokomo, IN 46902" at bounding box center [775, 341] width 344 height 30
type input "Kokomo, IN"
click at [650, 446] on input "text" at bounding box center [775, 449] width 344 height 30
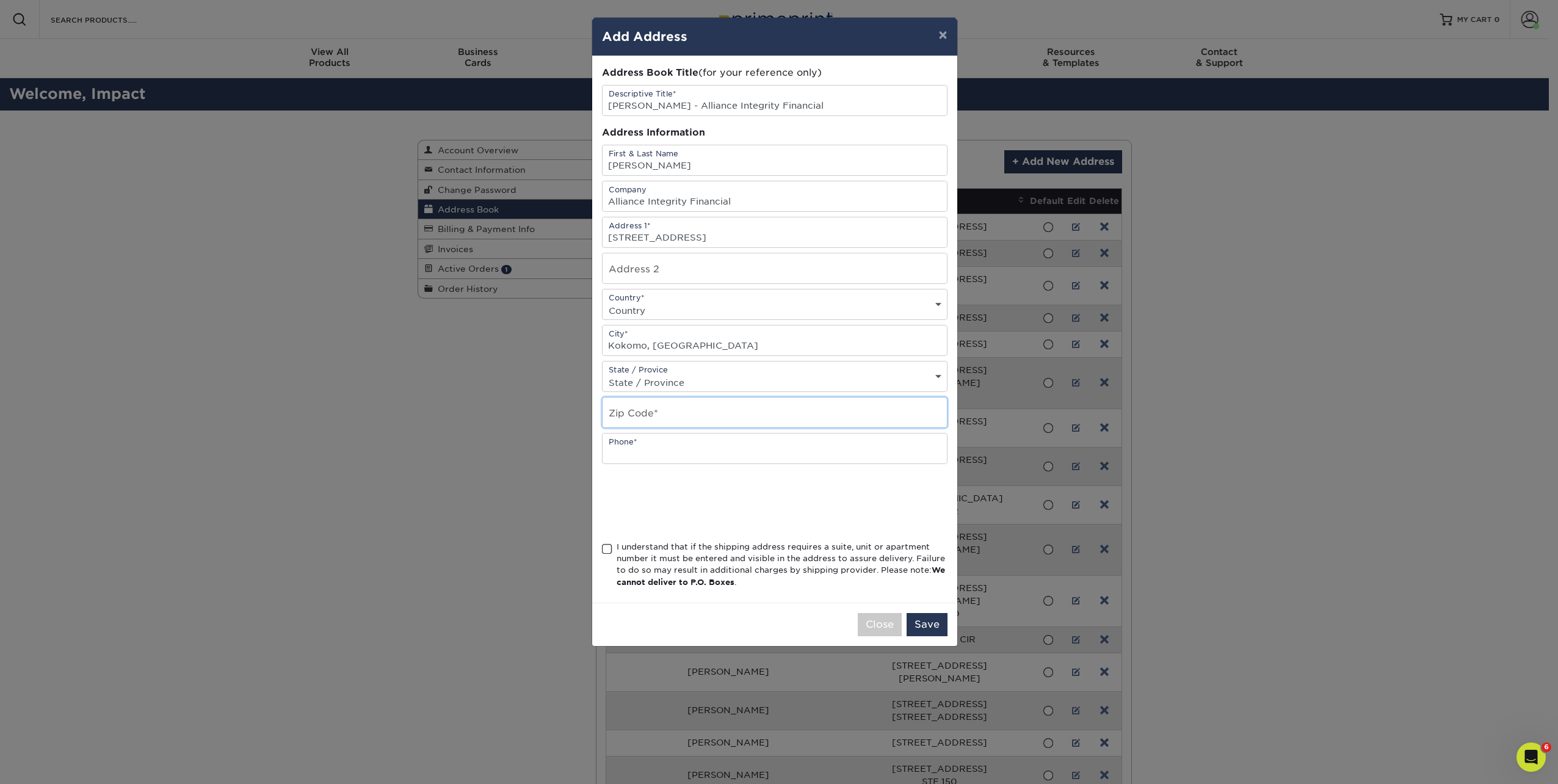
click at [658, 409] on input "text" at bounding box center [775, 413] width 344 height 30
paste input "46902"
type input "46902"
click at [666, 337] on input "Kokomo, IN" at bounding box center [775, 341] width 344 height 30
click at [680, 366] on div "State / Provice State / Province Alabama Alaska Arizona Arkansas California Col…" at bounding box center [775, 376] width 346 height 31
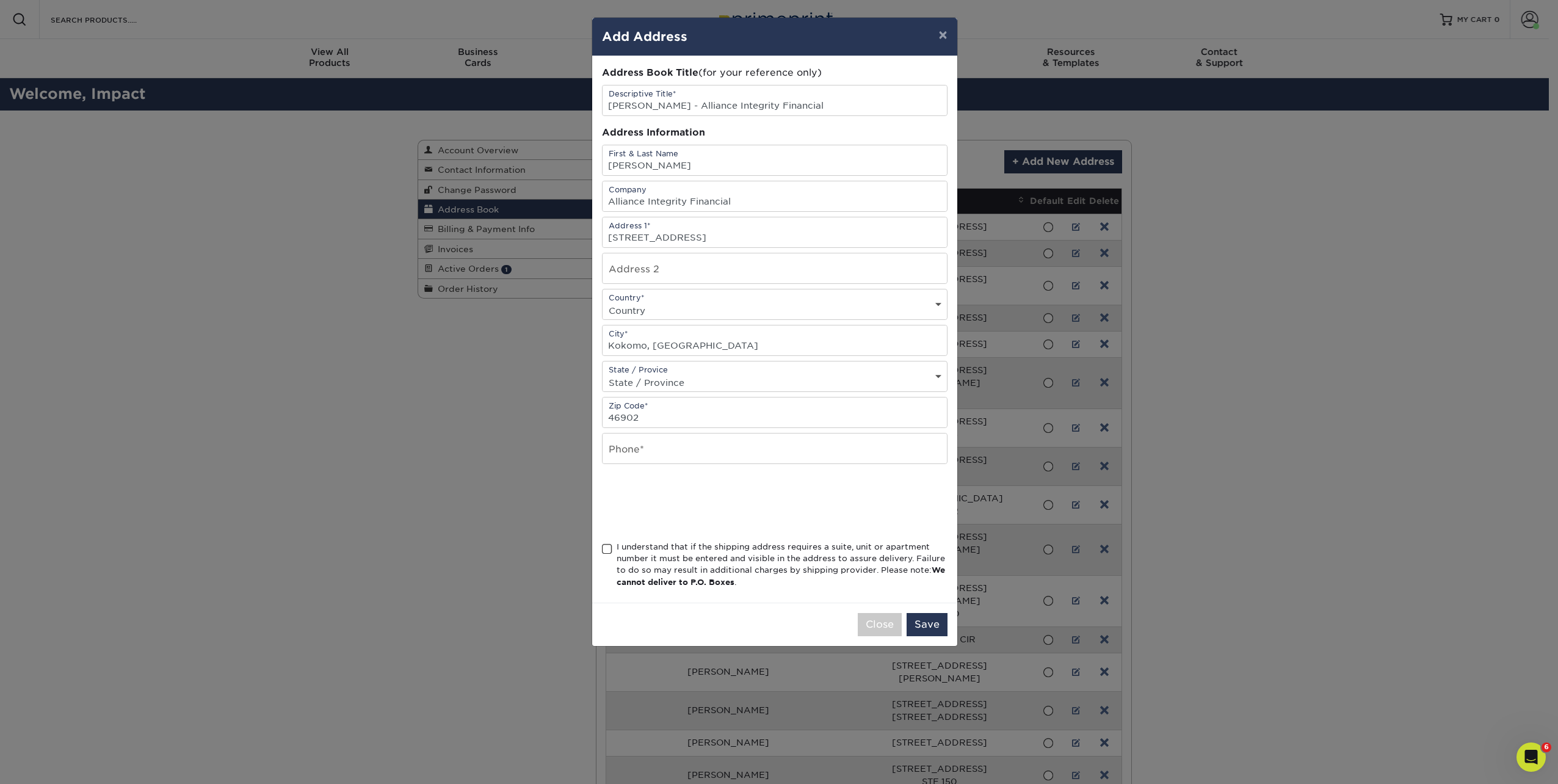
click at [678, 380] on select "State / Province Alabama Alaska Arizona Arkansas California Colorado Connecticu…" at bounding box center [775, 383] width 344 height 18
select select "IN"
click at [602, 374] on select "State / Province Alabama Alaska Arizona Arkansas California Colorado Connecticu…" at bounding box center [775, 383] width 344 height 18
click at [667, 344] on input "Kokomo, IN" at bounding box center [775, 341] width 344 height 30
type input "Kokomo"
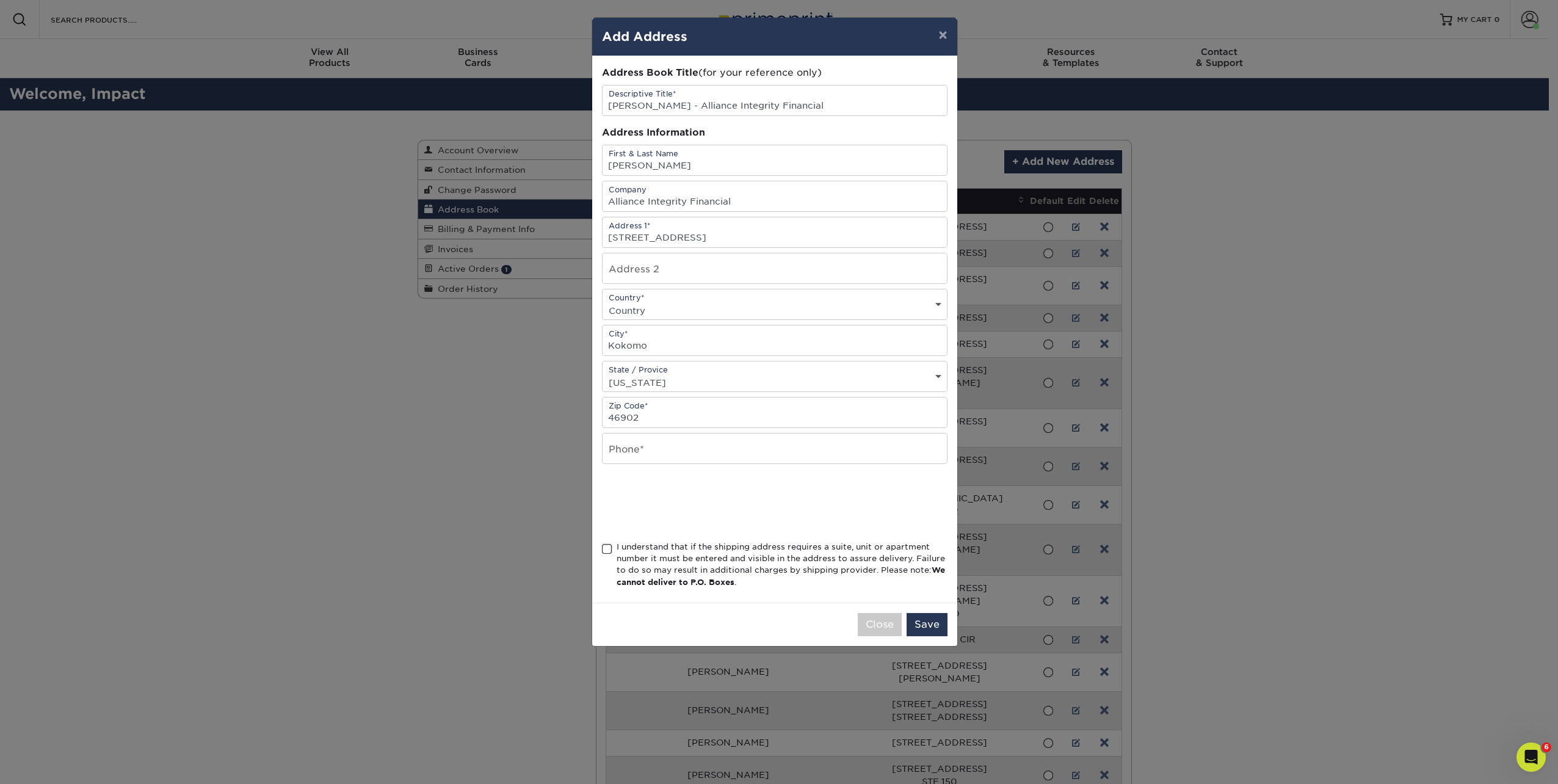
click at [663, 308] on select "Country United States Canada ----------------------------- Afghanistan Albania …" at bounding box center [775, 311] width 344 height 18
select select "US"
click at [602, 302] on select "Country United States Canada ----------------------------- Afghanistan Albania …" at bounding box center [775, 311] width 344 height 18
click at [650, 445] on input "text" at bounding box center [775, 449] width 344 height 30
type input "8003805040"
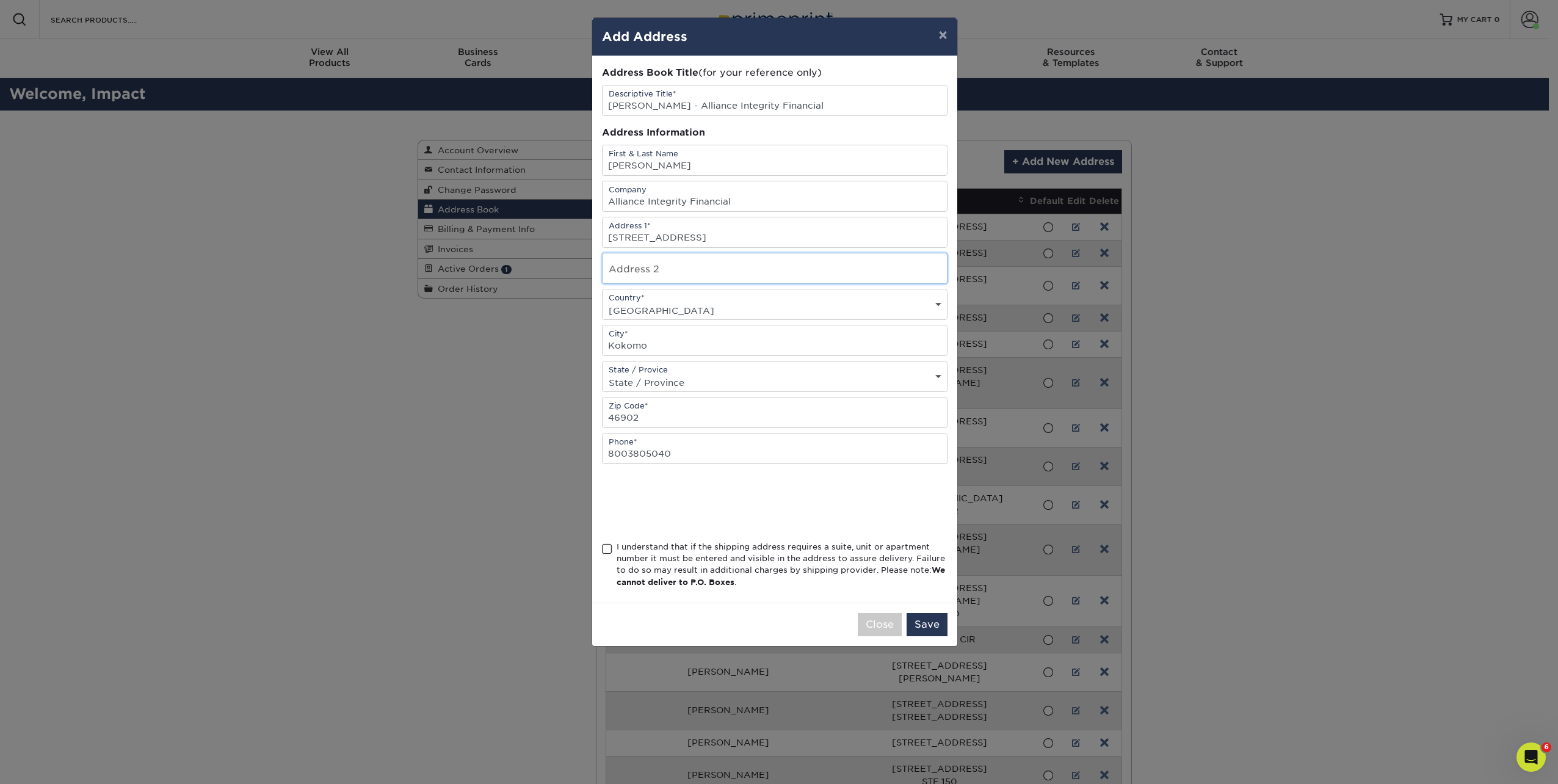
type input "Suite 120"
drag, startPoint x: 665, startPoint y: 272, endPoint x: 589, endPoint y: 268, distance: 76.1
click at [589, 268] on div "× Add Address Address Book Title (for your reference only) Descriptive Title* F…" at bounding box center [779, 392] width 1558 height 784
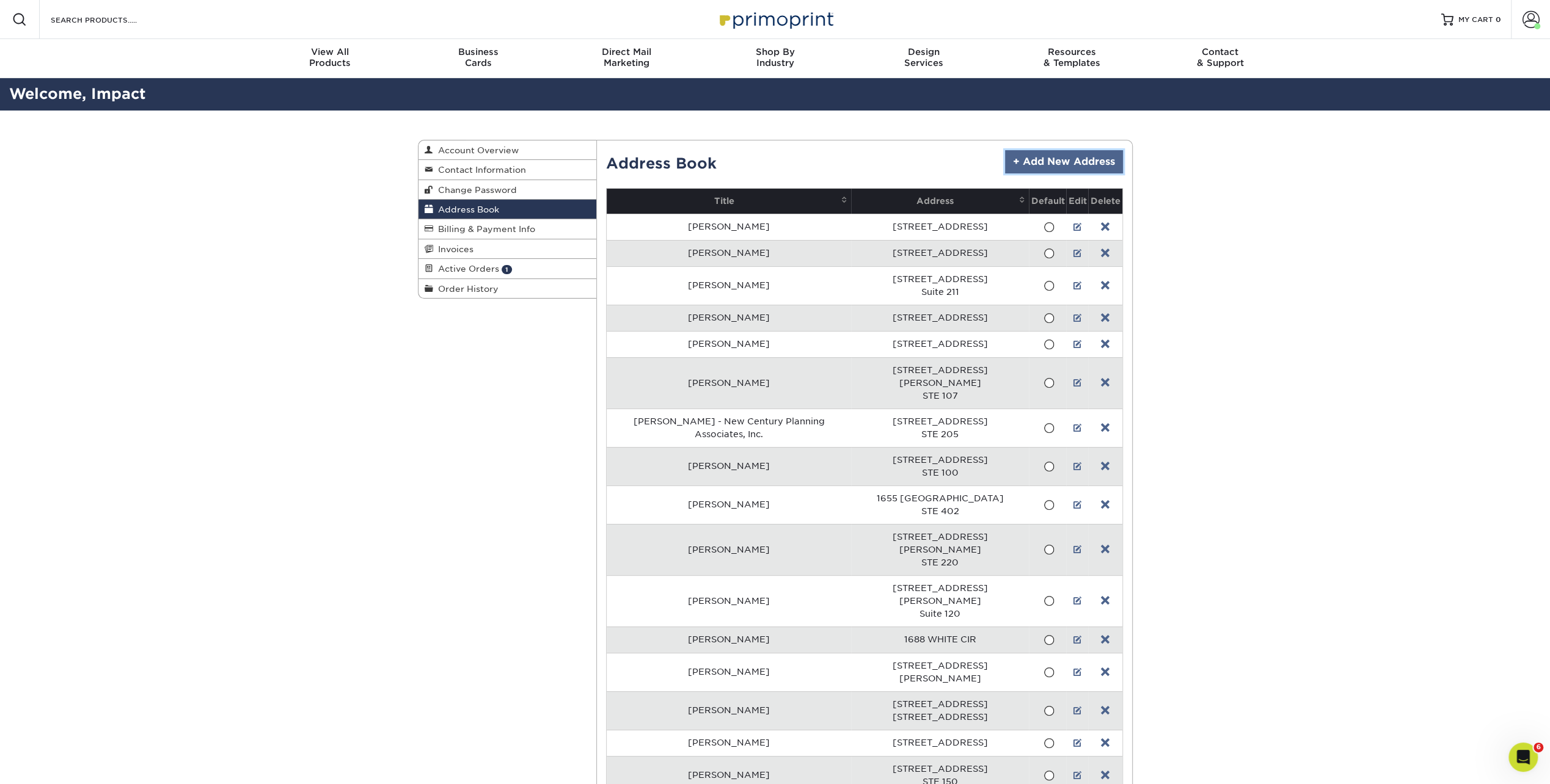
click at [1066, 162] on link "+ Add New Address" at bounding box center [1064, 161] width 118 height 23
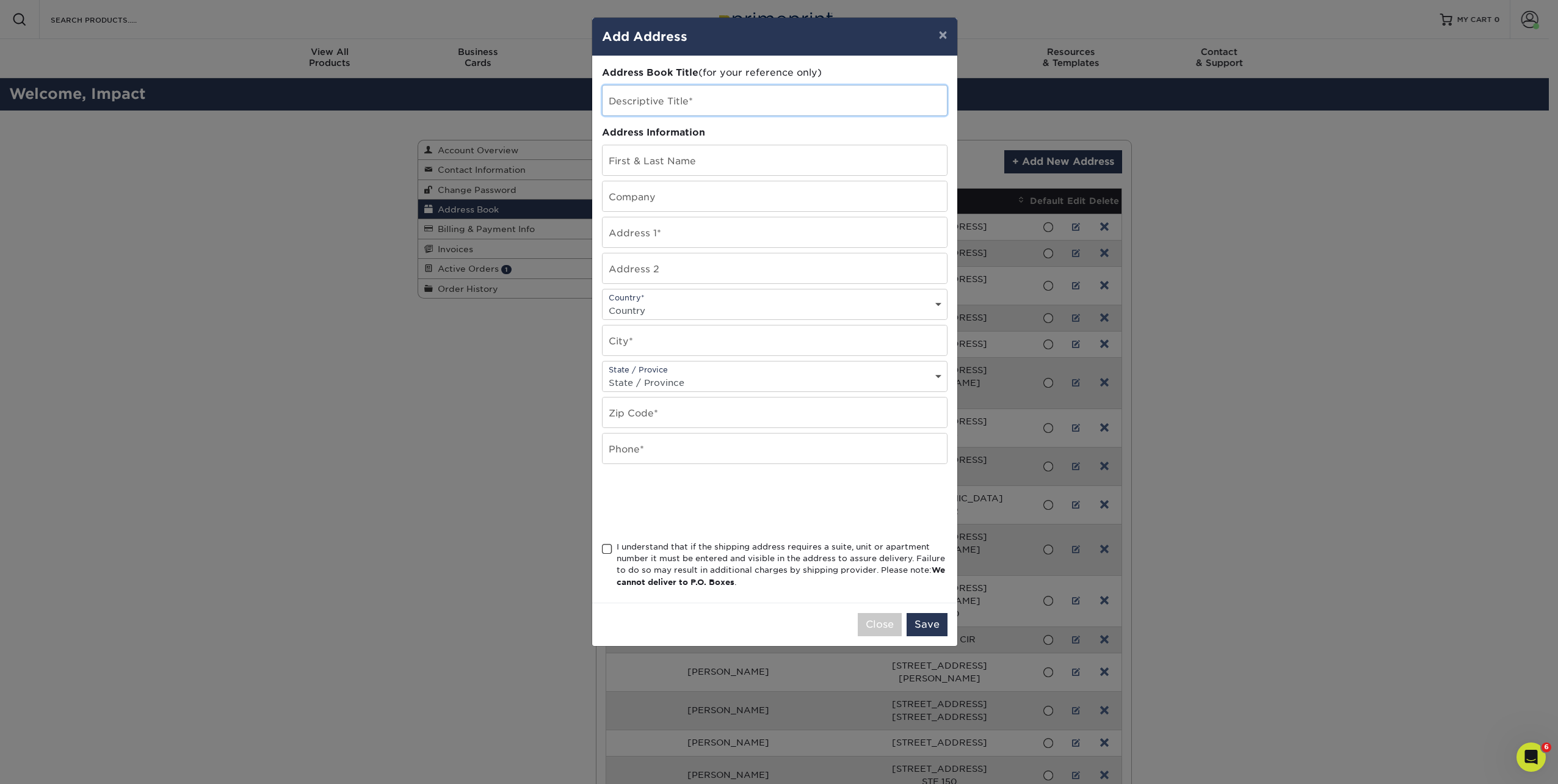
click at [712, 103] on input "text" at bounding box center [775, 101] width 344 height 30
paste input "FARAH PERVEZ"
type input "Farah Pervez - Alliance Integrity Financial"
type input "Farah Pervez"
type input "Alliance Integrity Financial"
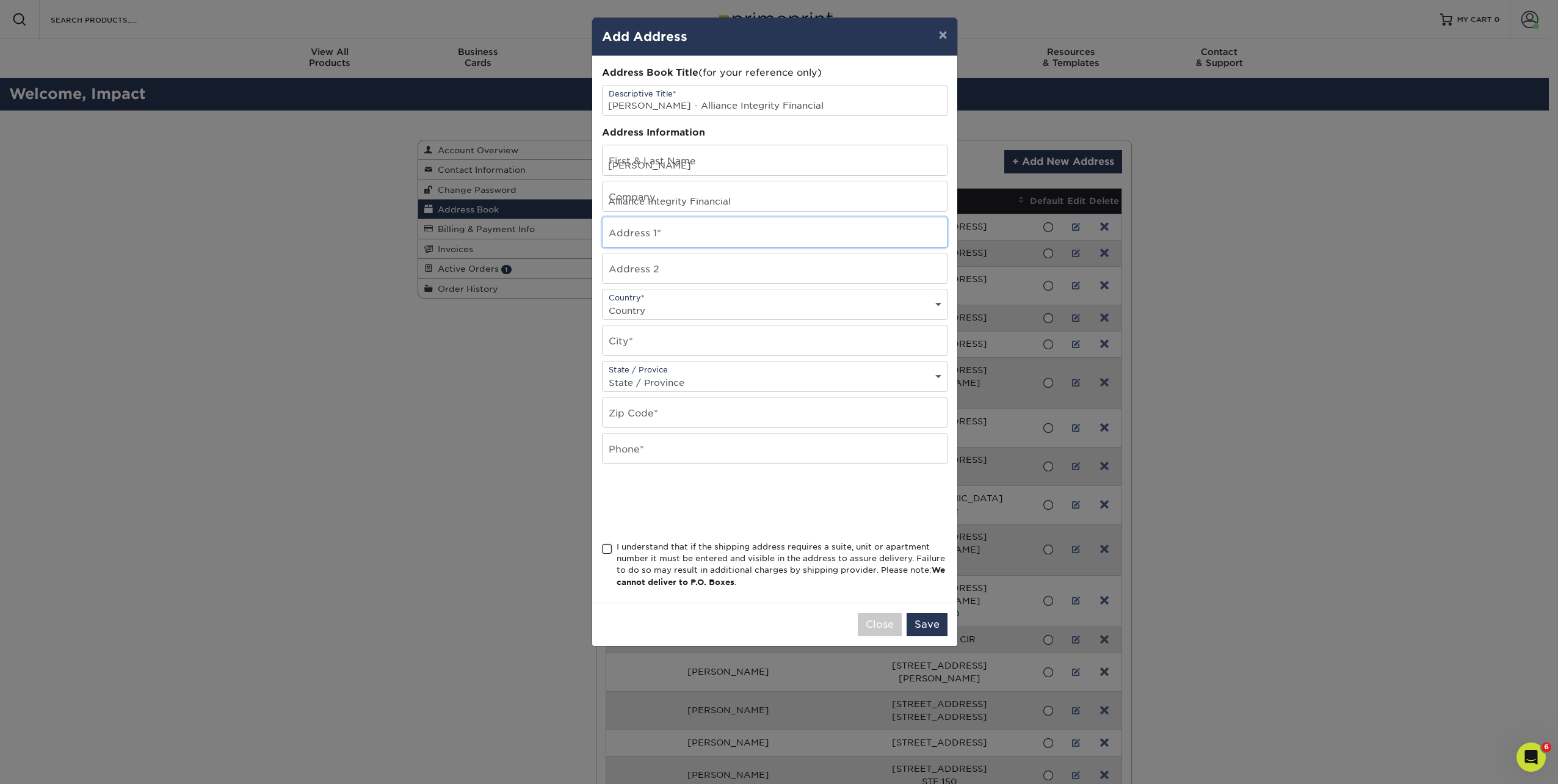
type input "3132 Woodfield Drive"
type input "Suite 120"
select select "US"
type input "Kokomo"
select select "IN"
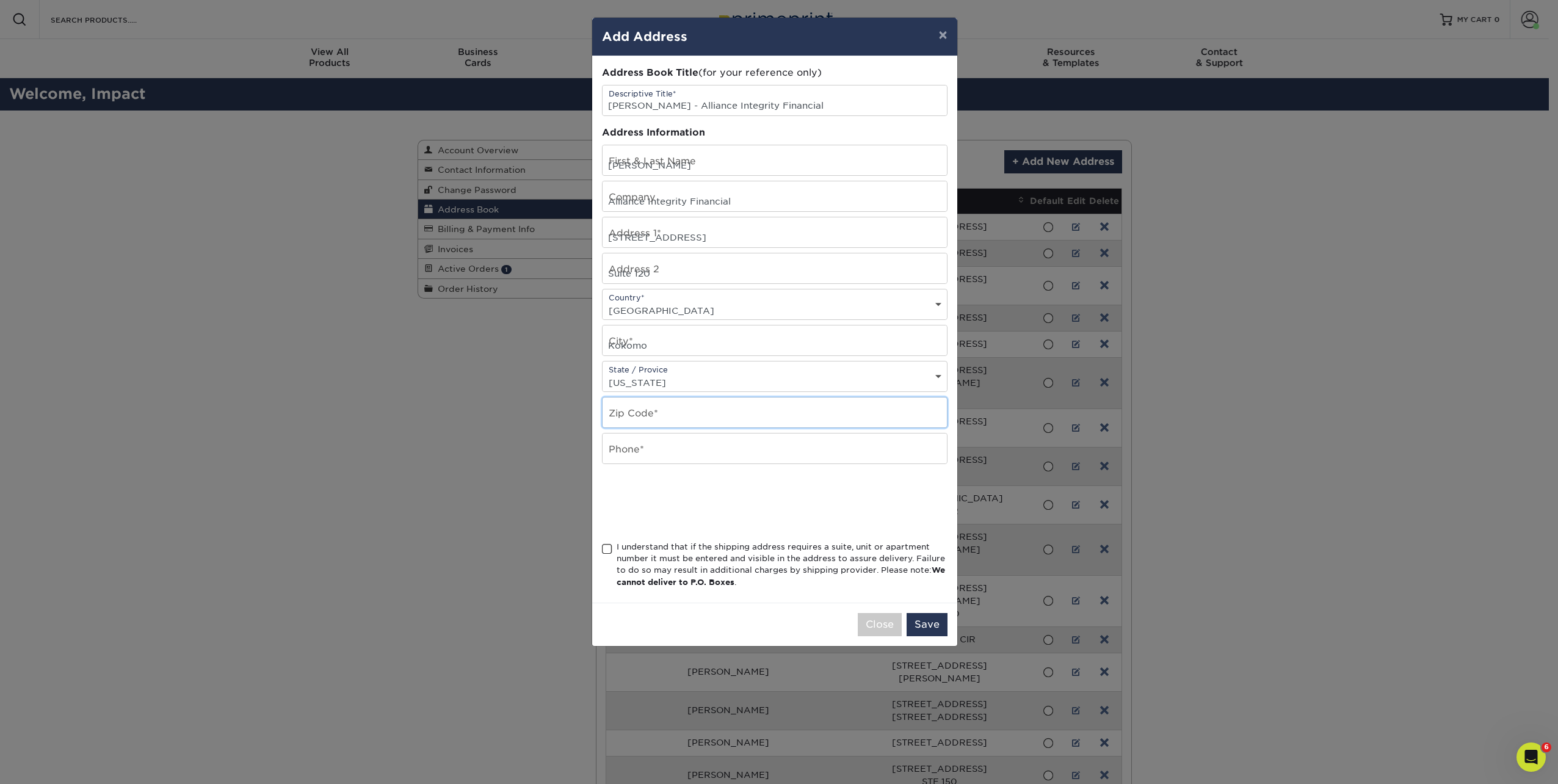
type input "46902"
type input "8003805040"
drag, startPoint x: 654, startPoint y: 266, endPoint x: 589, endPoint y: 264, distance: 65.0
click at [589, 264] on div "× Add Address Address Book Title (for your reference only) Descriptive Title* F…" at bounding box center [779, 392] width 1558 height 784
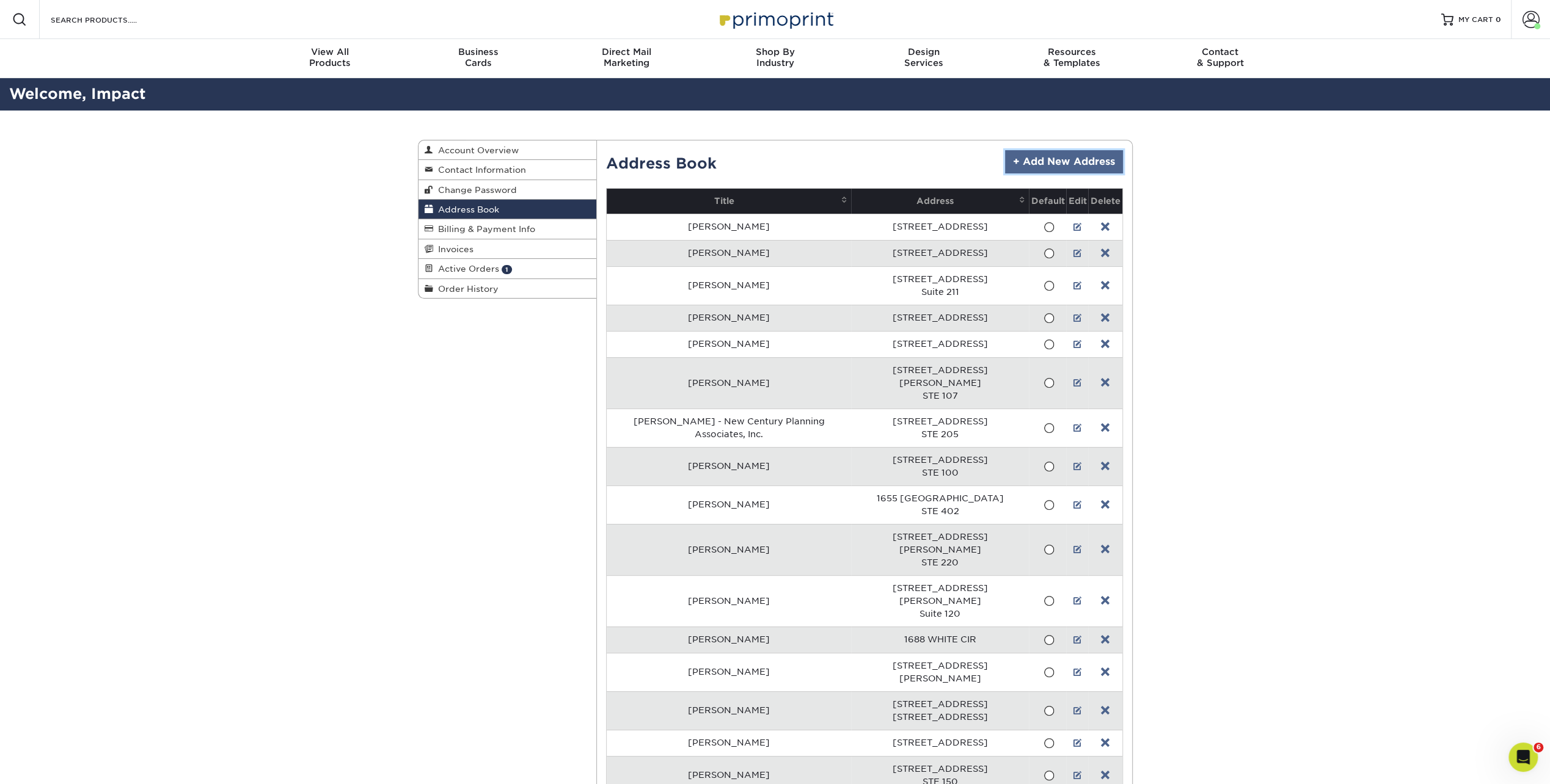
click at [1071, 159] on link "+ Add New Address" at bounding box center [1064, 161] width 118 height 23
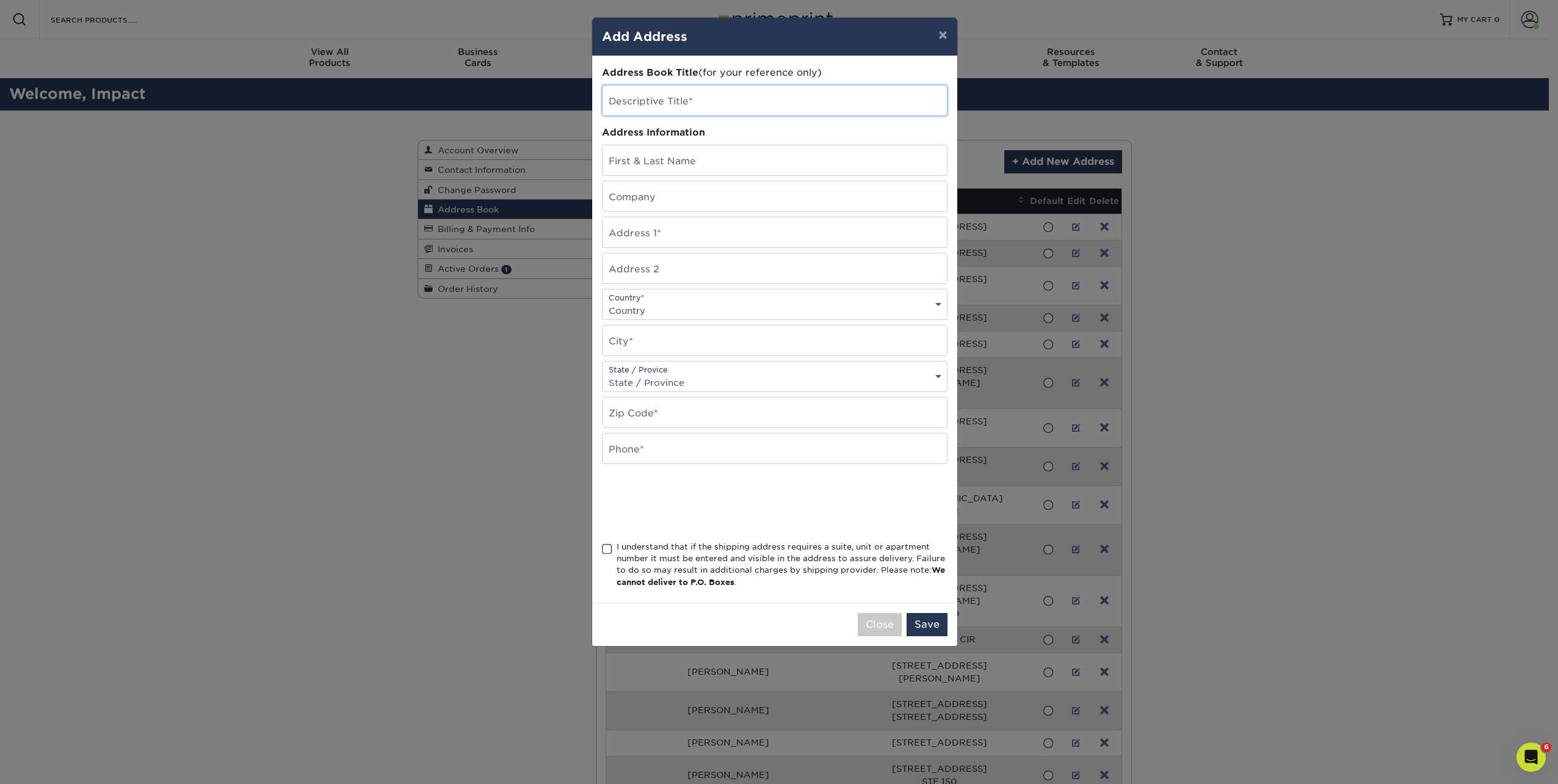
click at [664, 103] on input "text" at bounding box center [775, 101] width 344 height 30
type input "Farah Pervez - Alliance Integrity Financial"
type input "Farah Pervez"
type input "Alliance Integrity Financial"
type input "3132 Woodfield Drive"
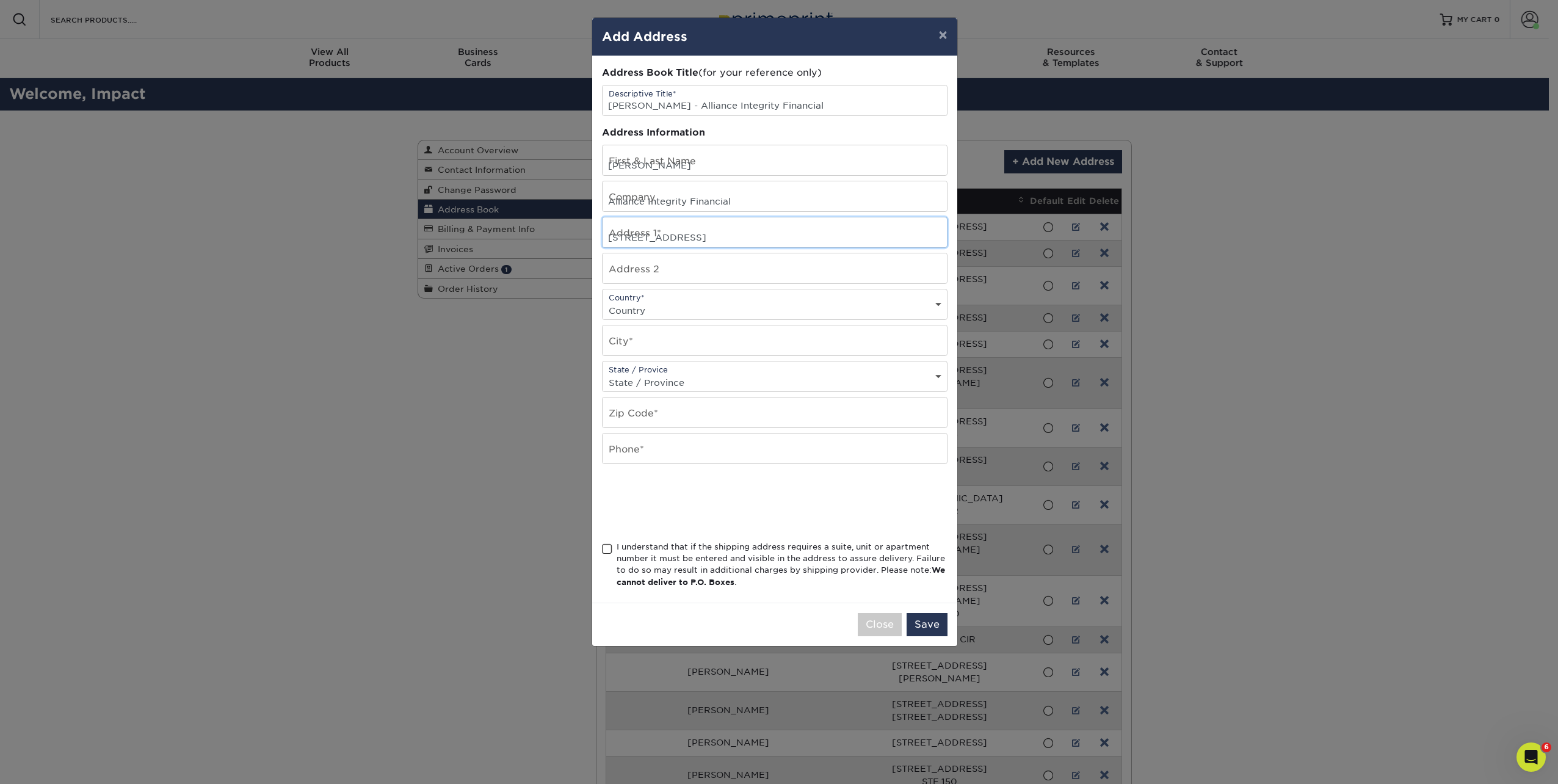
type input "Suite 120"
select select "US"
type input "Kokomo"
select select "IN"
type input "46902"
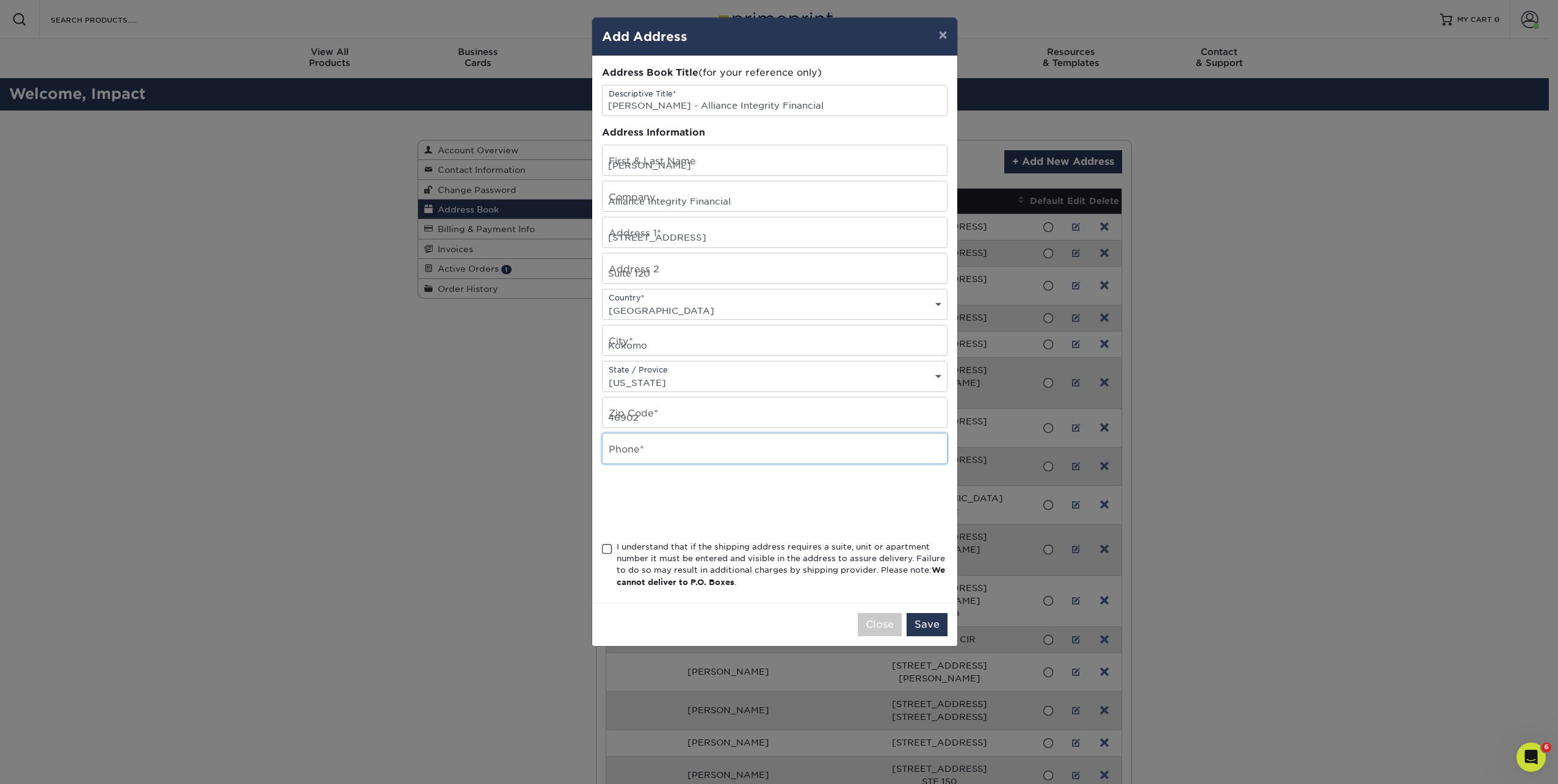
type input "8003805040"
click at [646, 270] on input "Suite 120" at bounding box center [775, 269] width 344 height 30
click at [605, 546] on span at bounding box center [607, 549] width 10 height 12
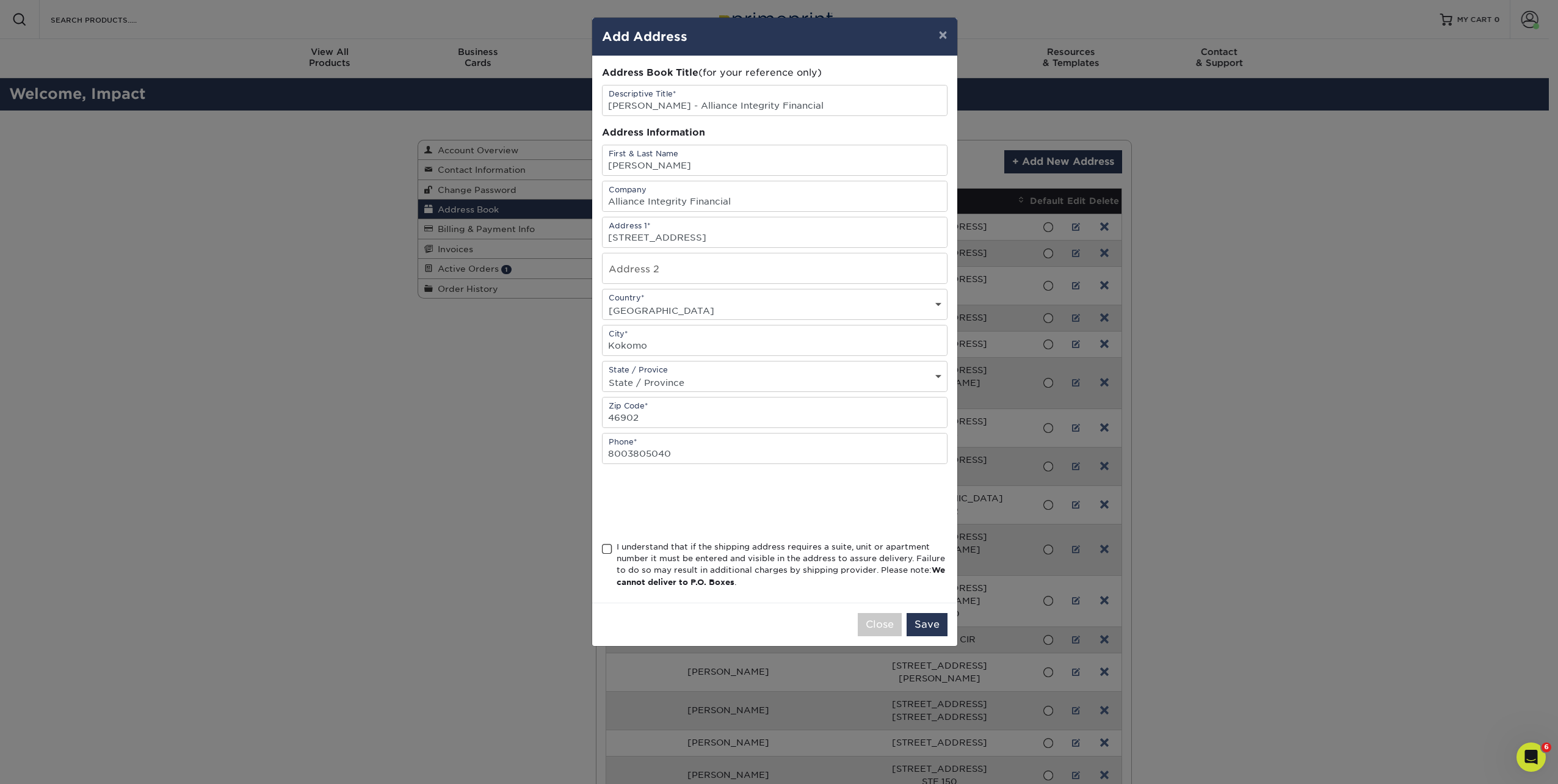
click at [0, 0] on input "I understand that if the shipping address requires a suite, unit or apartment n…" at bounding box center [0, 0] width 0 height 0
click at [920, 623] on button "Save" at bounding box center [927, 625] width 41 height 23
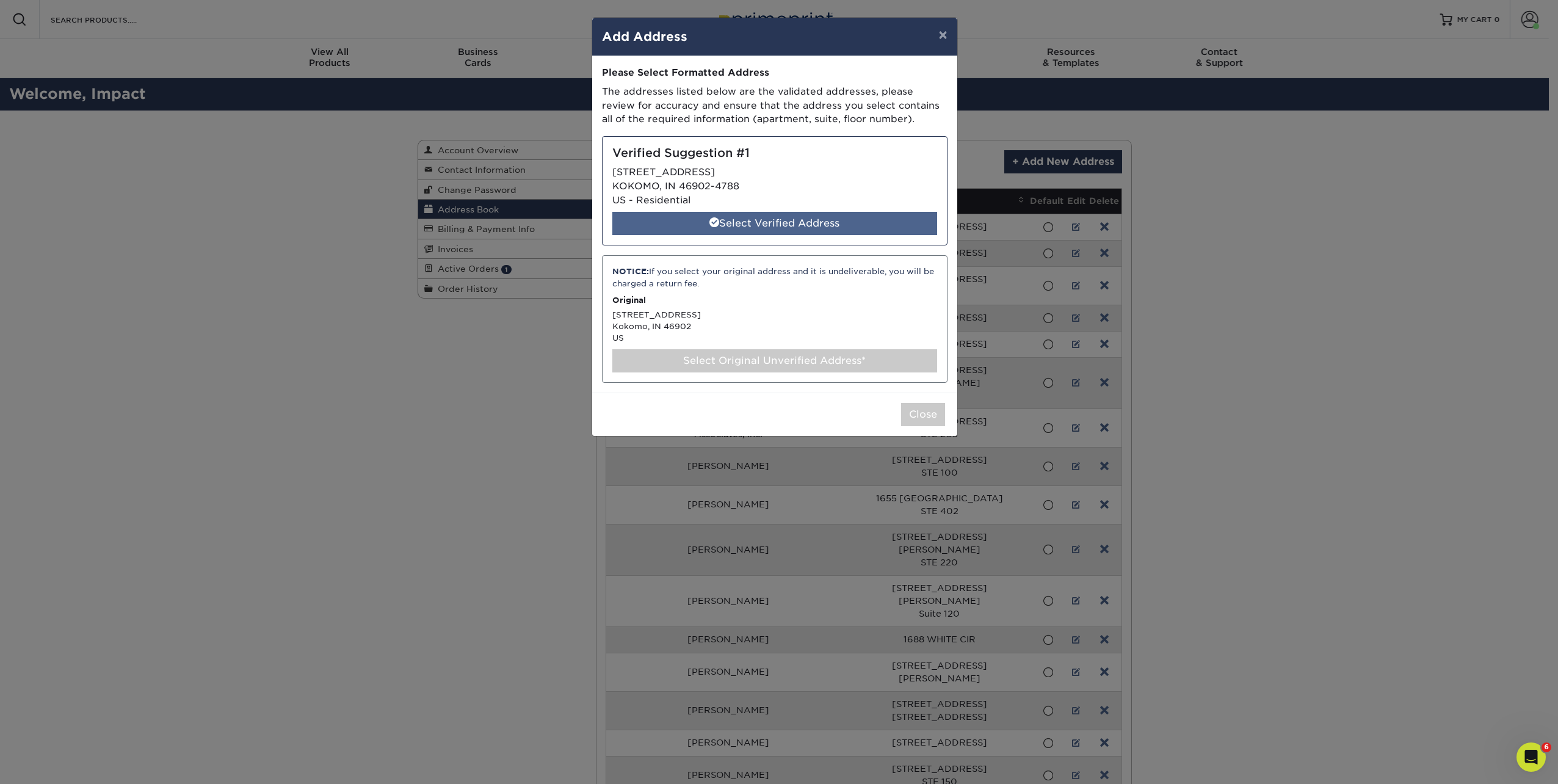
click at [713, 230] on div "Select Verified Address" at bounding box center [775, 223] width 325 height 23
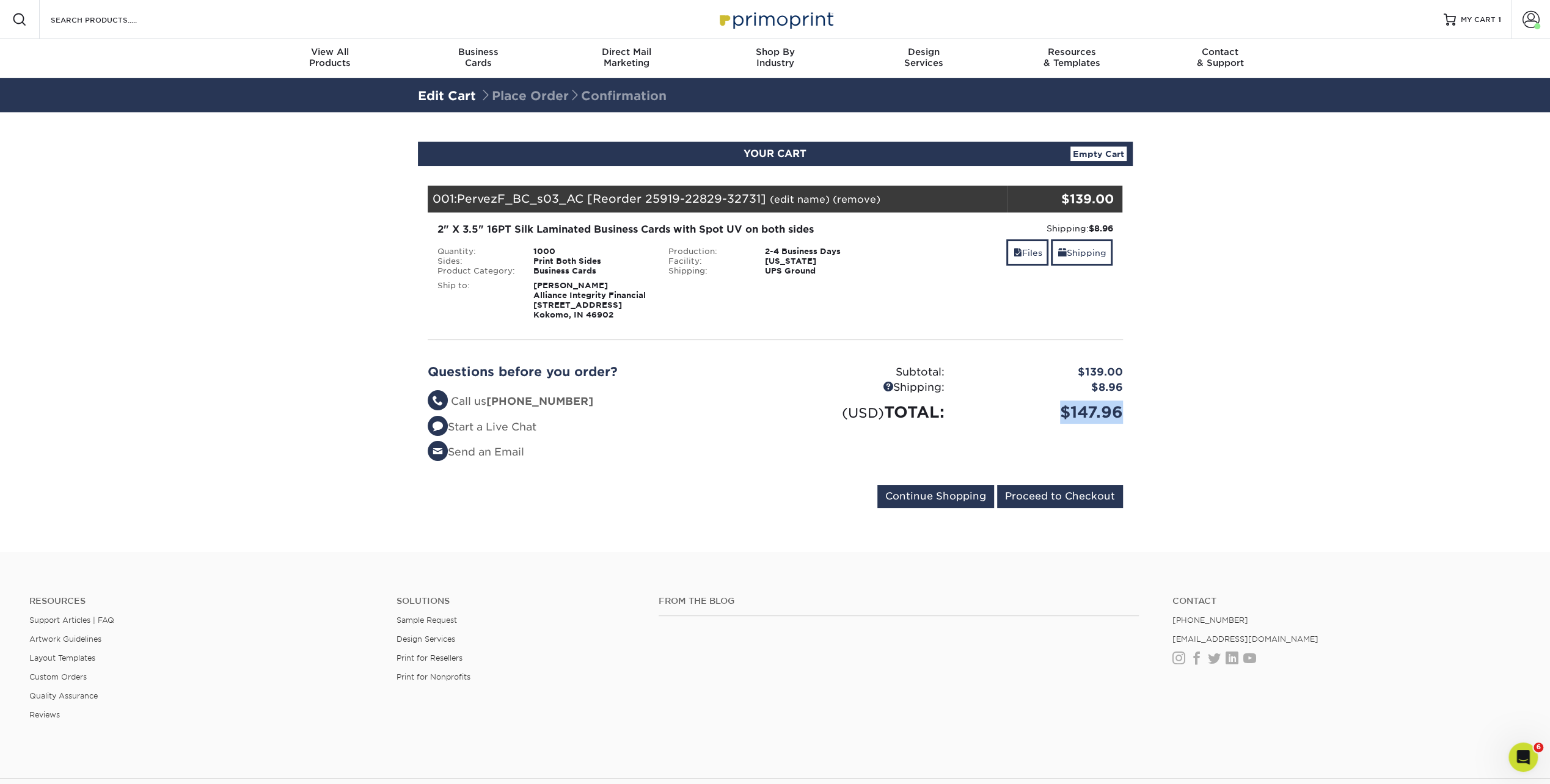
drag, startPoint x: 1109, startPoint y: 414, endPoint x: 1045, endPoint y: 413, distance: 64.0
click at [1045, 413] on div "$147.96" at bounding box center [1042, 412] width 178 height 23
click at [1092, 153] on link "Empty Cart" at bounding box center [1098, 153] width 56 height 14
